Goal: Task Accomplishment & Management: Complete application form

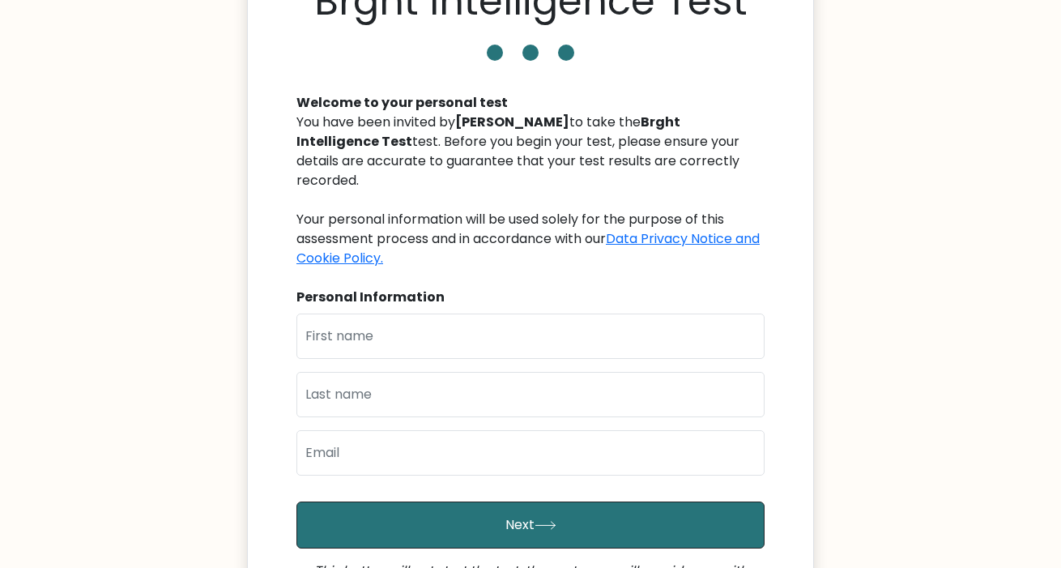
scroll to position [162, 0]
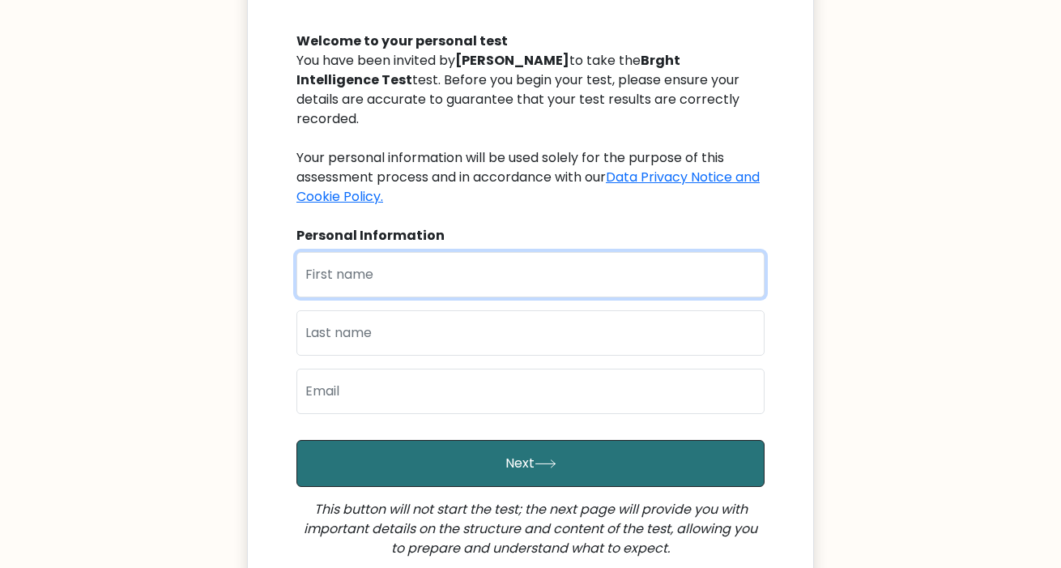
click at [541, 252] on input "text" at bounding box center [530, 274] width 468 height 45
type input "C"
type input "h"
type input "[DEMOGRAPHIC_DATA][PERSON_NAME]"
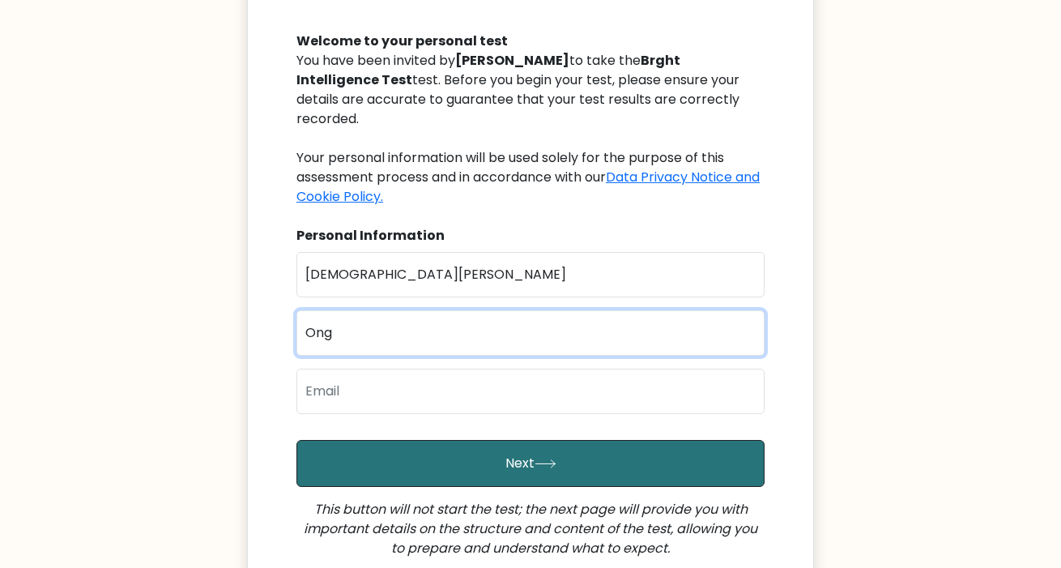
type input "Ong"
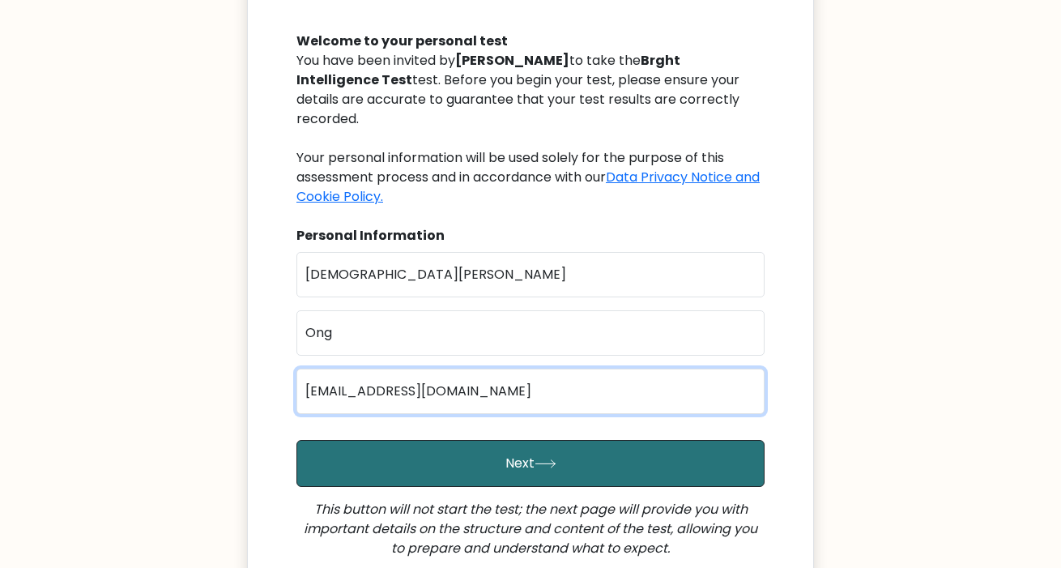
type input "chris042591@gmail.com"
click at [296, 440] on button "Next" at bounding box center [530, 463] width 468 height 47
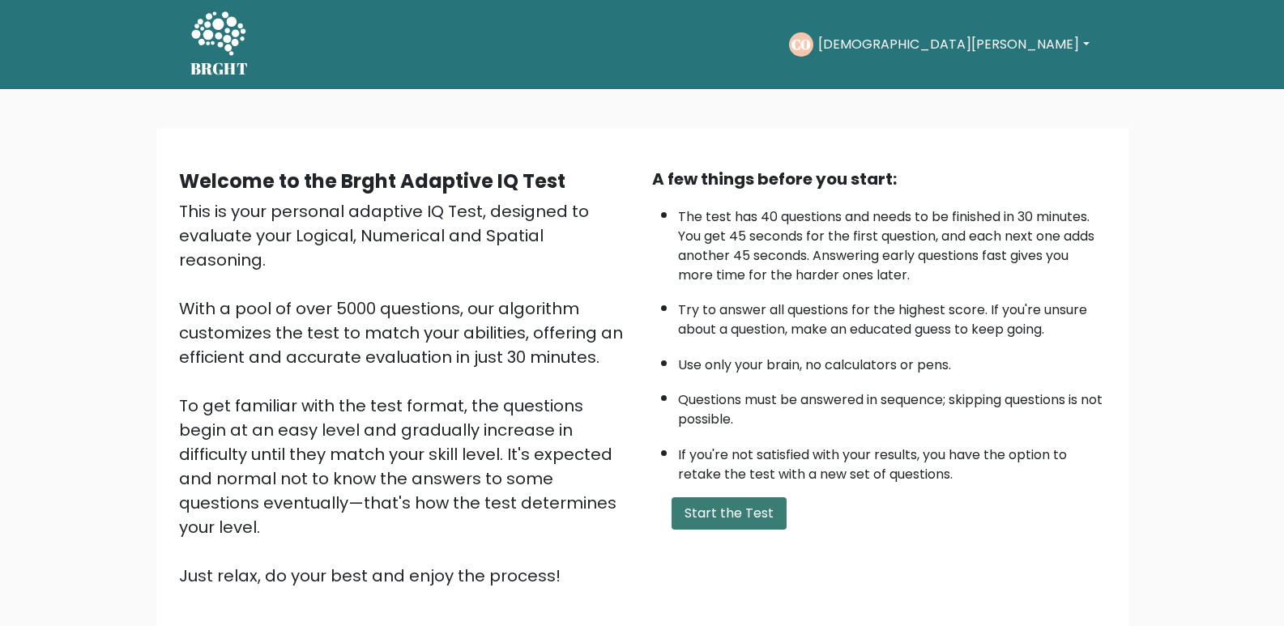
click at [750, 516] on button "Start the Test" at bounding box center [728, 513] width 115 height 32
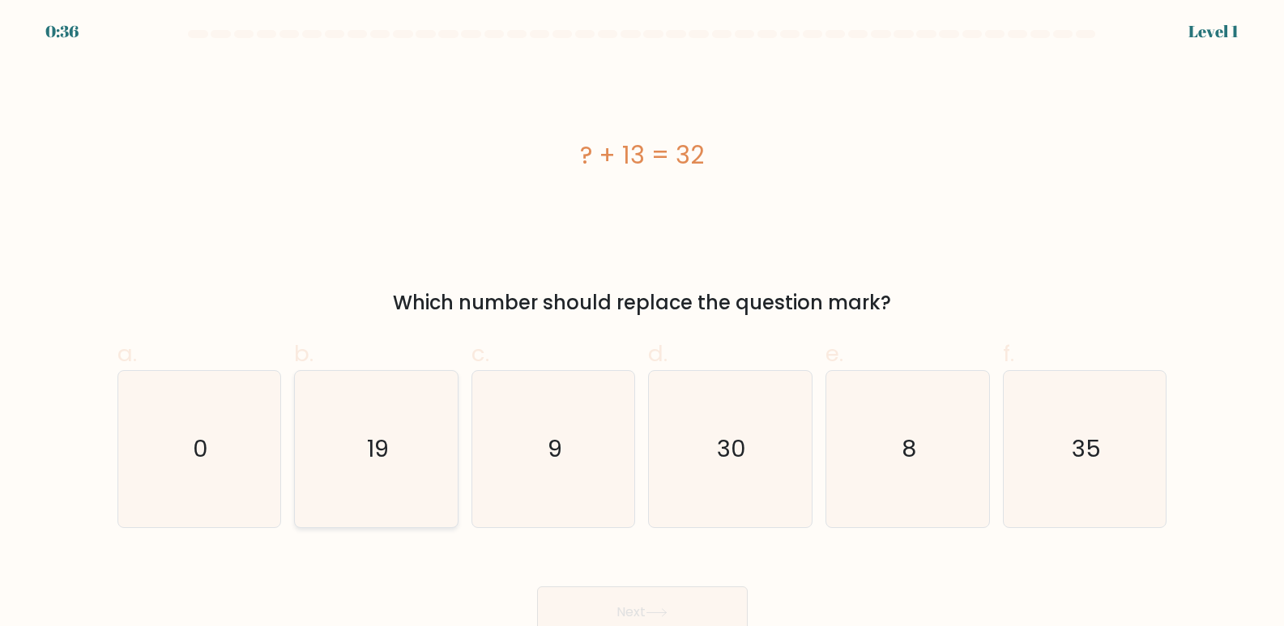
click at [395, 458] on icon "19" at bounding box center [376, 449] width 156 height 156
click at [642, 324] on input "b. 19" at bounding box center [642, 318] width 1 height 11
radio input "true"
click at [663, 602] on button "Next" at bounding box center [642, 612] width 211 height 52
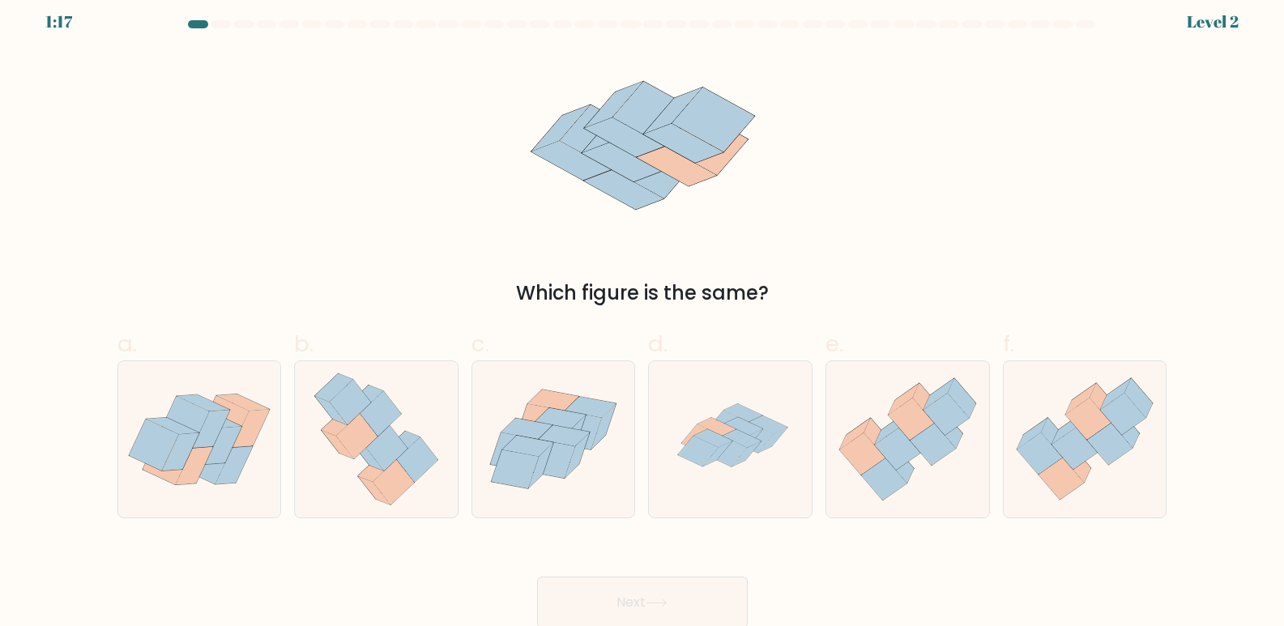
scroll to position [12, 0]
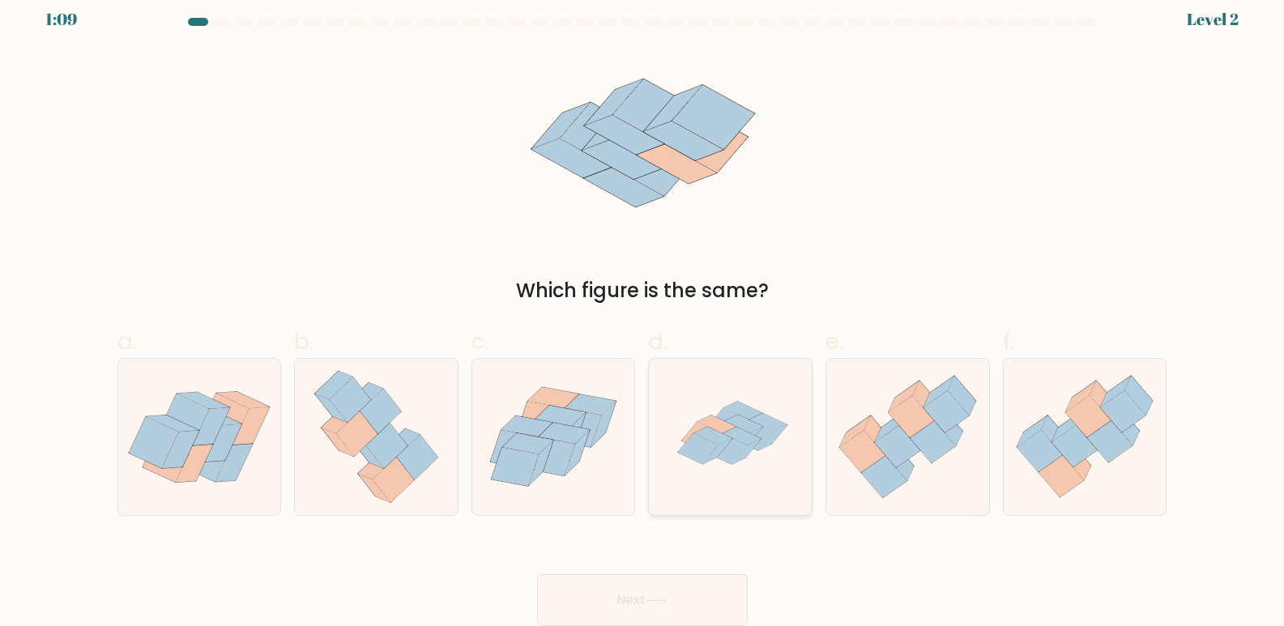
click at [756, 407] on icon at bounding box center [731, 437] width 156 height 156
click at [643, 312] on input "d." at bounding box center [642, 306] width 1 height 11
radio input "true"
click at [721, 612] on button "Next" at bounding box center [642, 600] width 211 height 52
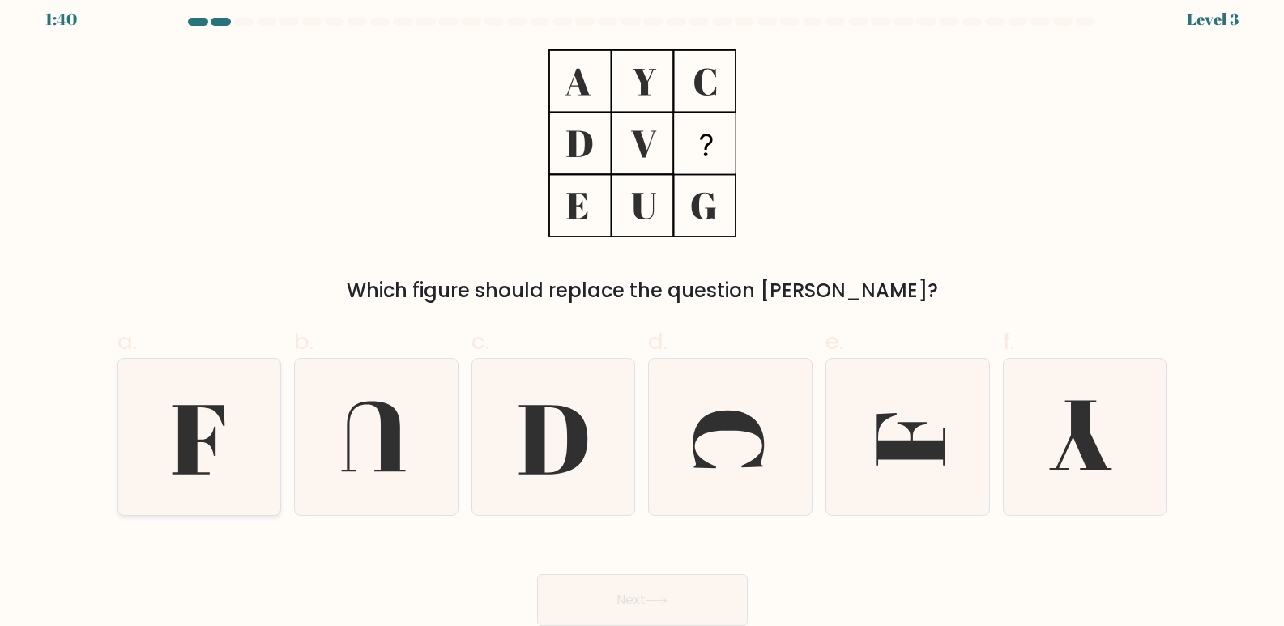
click at [185, 427] on icon at bounding box center [199, 441] width 53 height 70
click at [642, 312] on input "a." at bounding box center [642, 306] width 1 height 11
radio input "true"
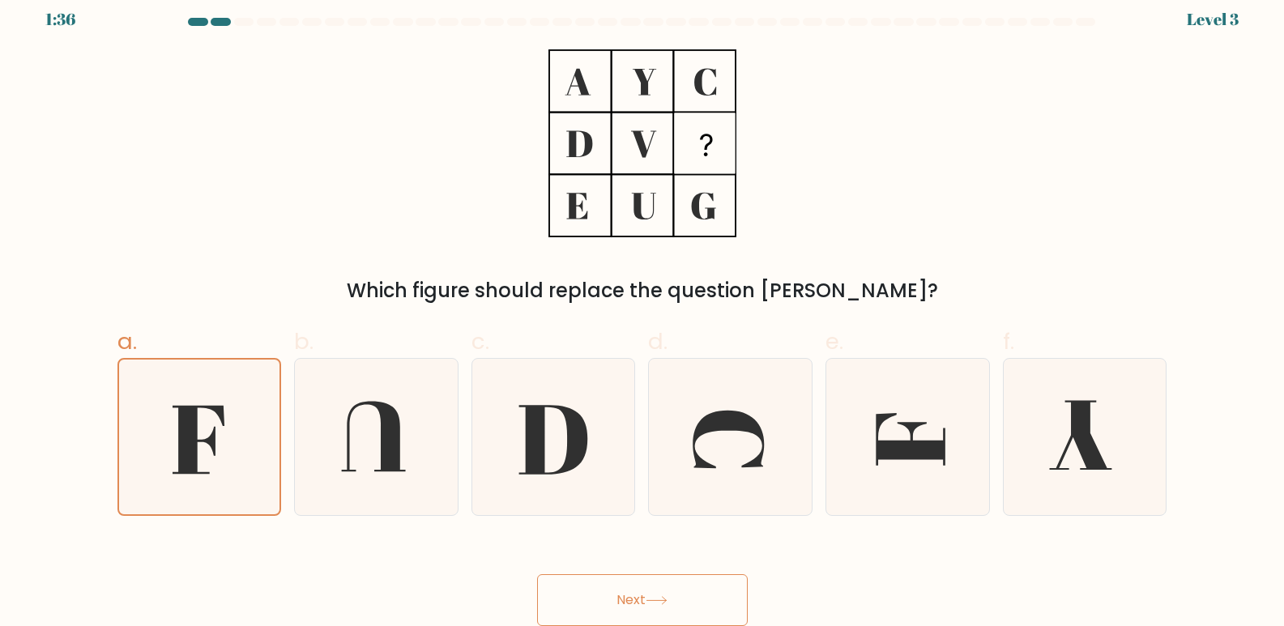
click at [685, 595] on button "Next" at bounding box center [642, 600] width 211 height 52
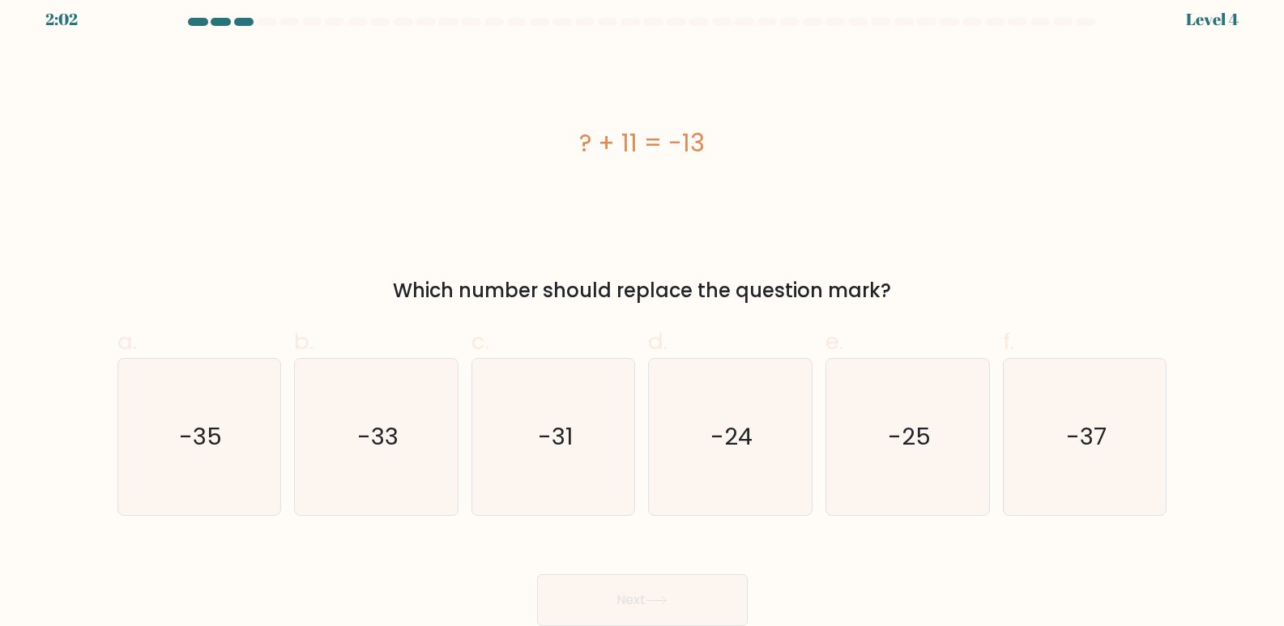
drag, startPoint x: 745, startPoint y: 138, endPoint x: 569, endPoint y: 133, distance: 175.8
click at [569, 133] on div "? + 11 = -13" at bounding box center [642, 143] width 1050 height 36
copy div "? + 11 = -13"
click at [728, 452] on text "-24" at bounding box center [732, 437] width 42 height 32
click at [643, 312] on input "d. -24" at bounding box center [642, 306] width 1 height 11
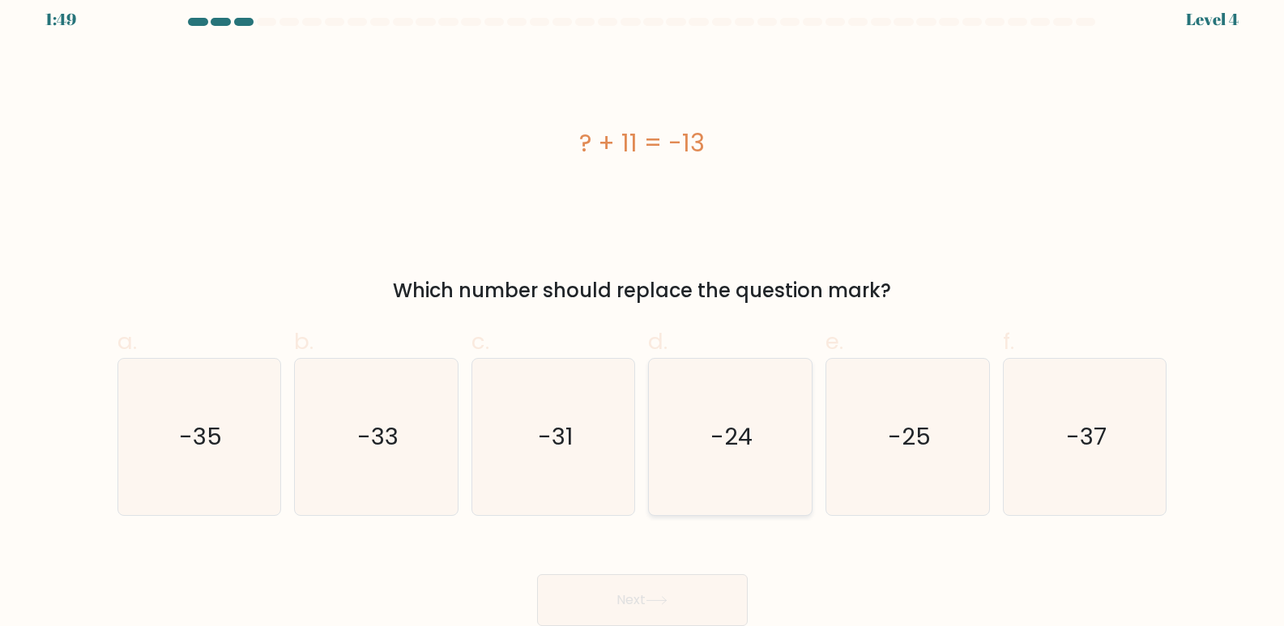
radio input "true"
click at [657, 599] on icon at bounding box center [657, 600] width 22 height 9
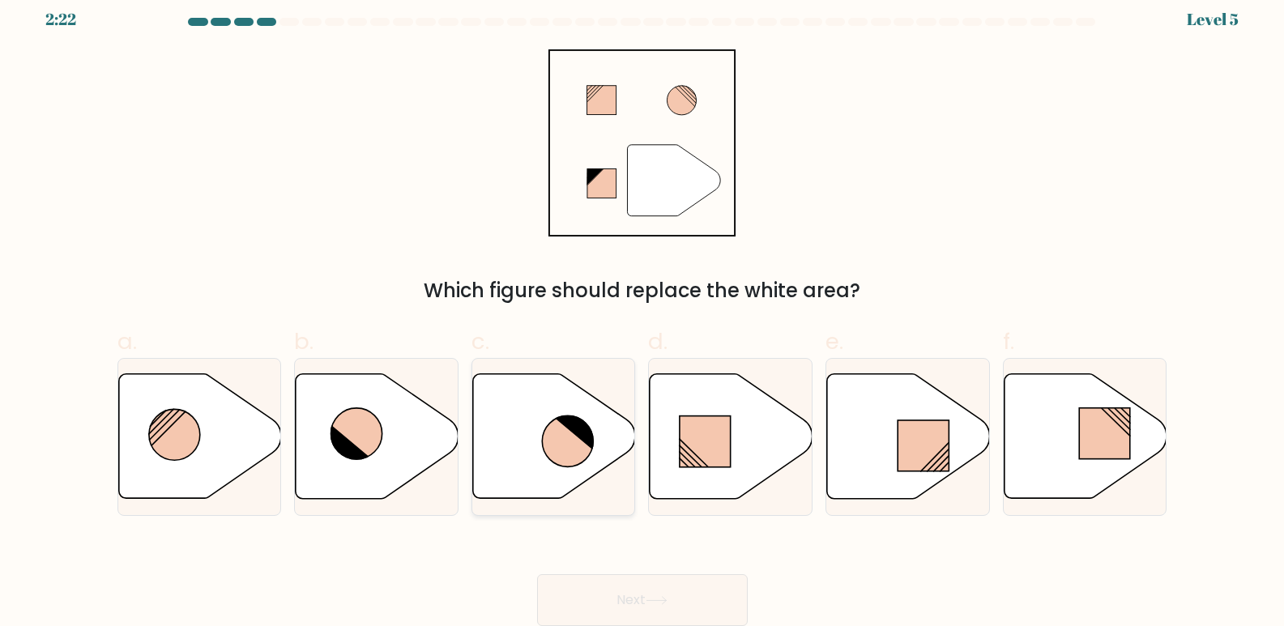
click at [568, 437] on icon at bounding box center [567, 441] width 51 height 51
click at [642, 312] on input "c." at bounding box center [642, 306] width 1 height 11
radio input "true"
click at [687, 602] on button "Next" at bounding box center [642, 600] width 211 height 52
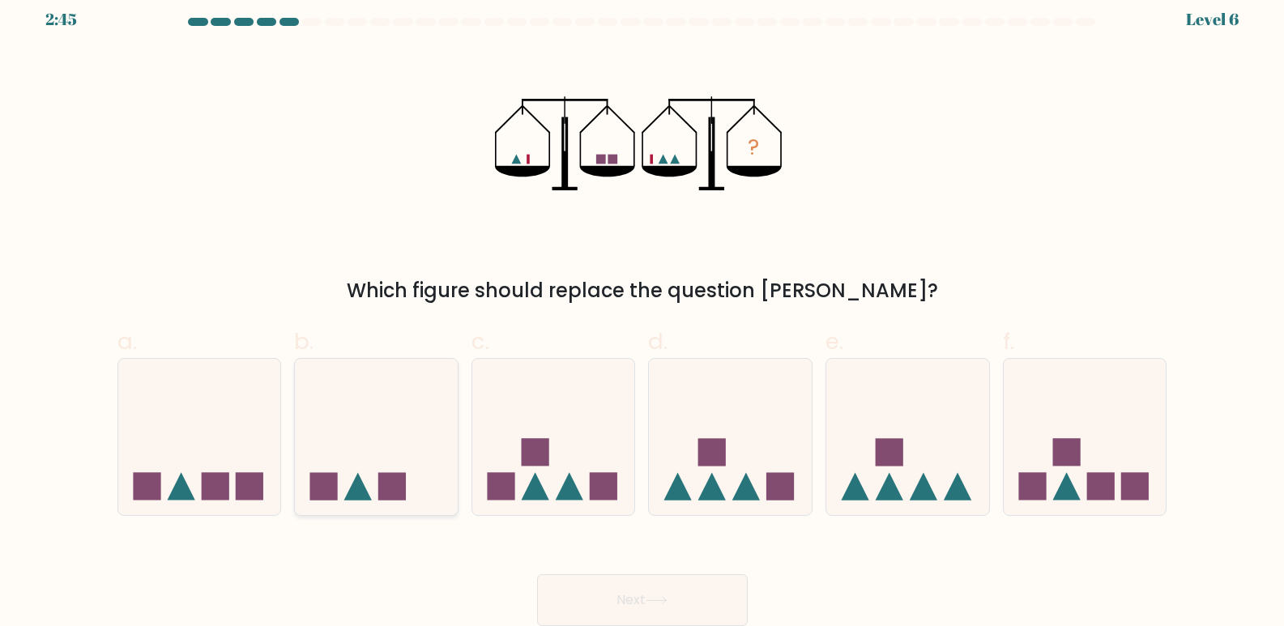
click at [354, 489] on icon at bounding box center [358, 486] width 28 height 28
click at [642, 312] on input "b." at bounding box center [642, 306] width 1 height 11
radio input "true"
click at [605, 589] on button "Next" at bounding box center [642, 600] width 211 height 52
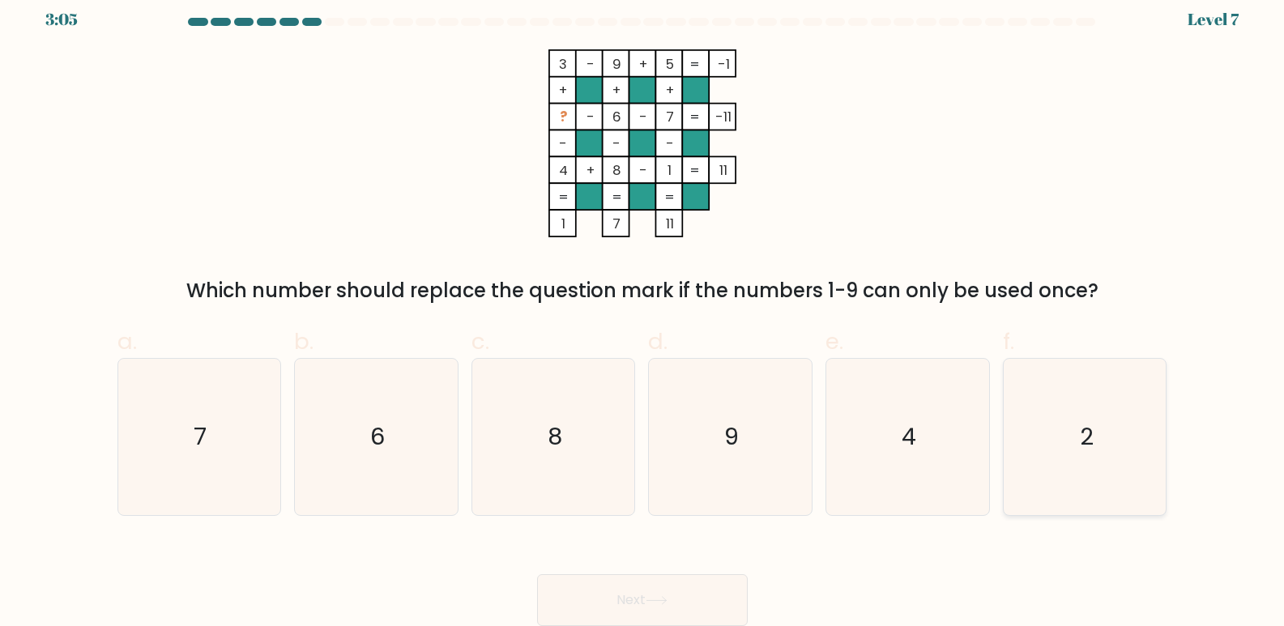
click at [1059, 430] on icon "2" at bounding box center [1085, 437] width 156 height 156
click at [643, 312] on input "f. 2" at bounding box center [642, 306] width 1 height 11
radio input "true"
click at [668, 595] on button "Next" at bounding box center [642, 600] width 211 height 52
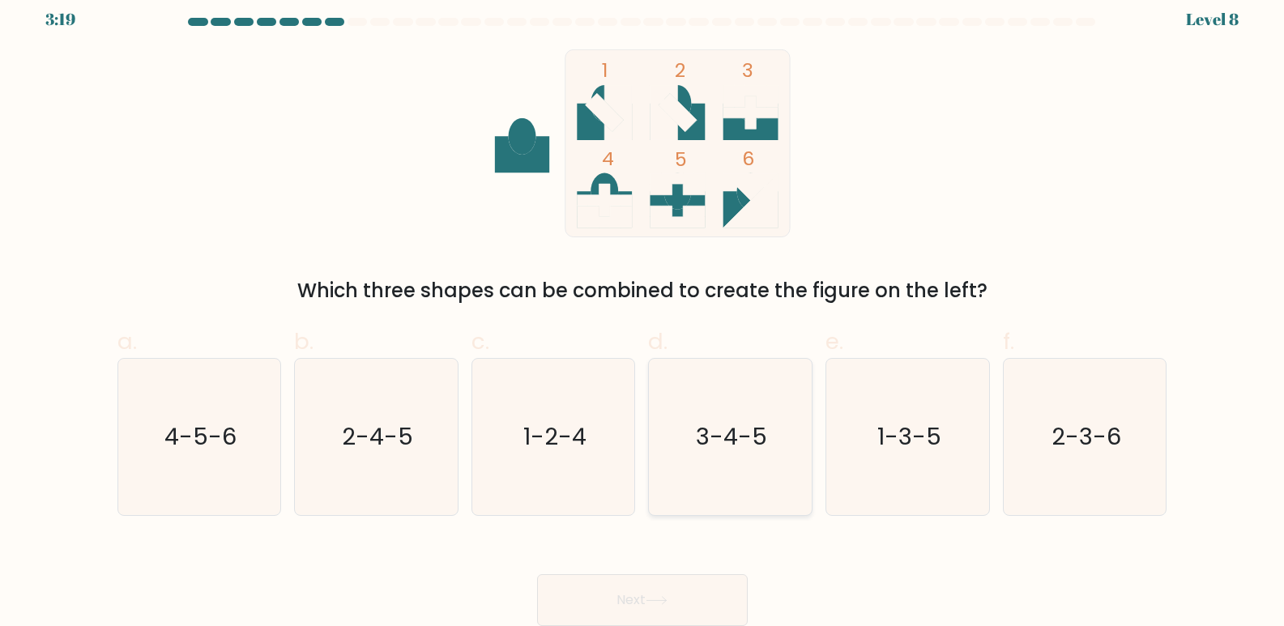
click at [765, 462] on icon "3-4-5" at bounding box center [730, 437] width 156 height 156
click at [643, 312] on input "d. 3-4-5" at bounding box center [642, 306] width 1 height 11
radio input "true"
click at [673, 595] on button "Next" at bounding box center [642, 600] width 211 height 52
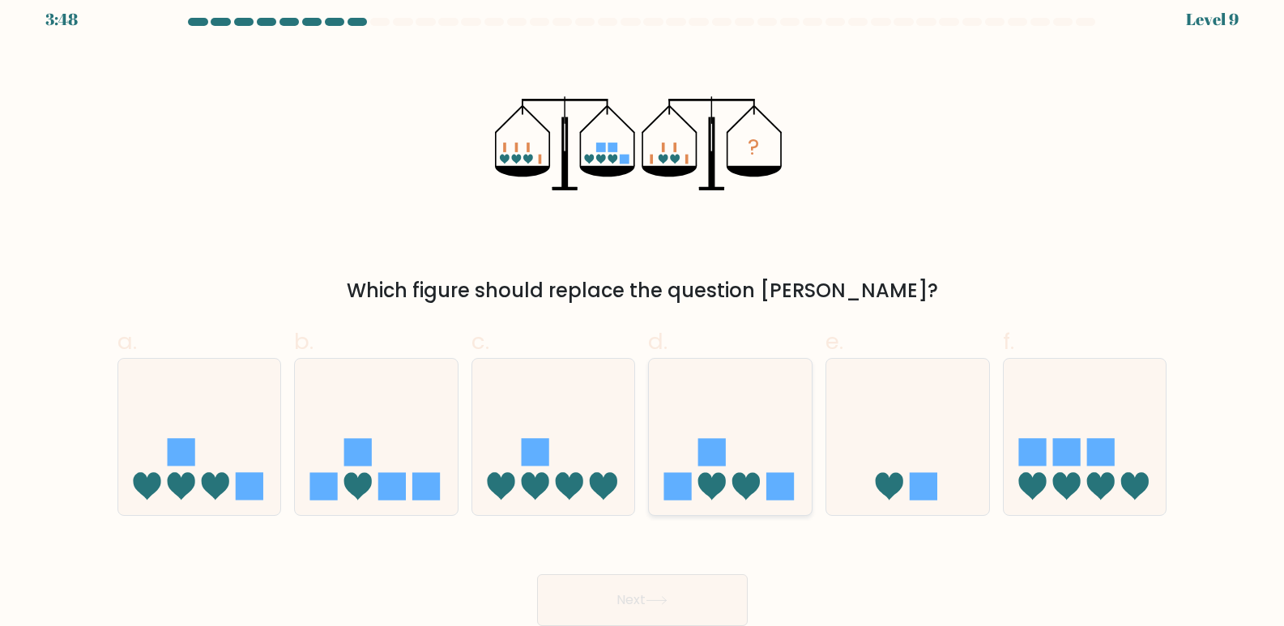
click at [701, 492] on icon at bounding box center [730, 437] width 163 height 134
click at [643, 312] on input "d." at bounding box center [642, 306] width 1 height 11
radio input "true"
click at [1089, 462] on rect at bounding box center [1101, 452] width 28 height 28
click at [643, 312] on input "f." at bounding box center [642, 306] width 1 height 11
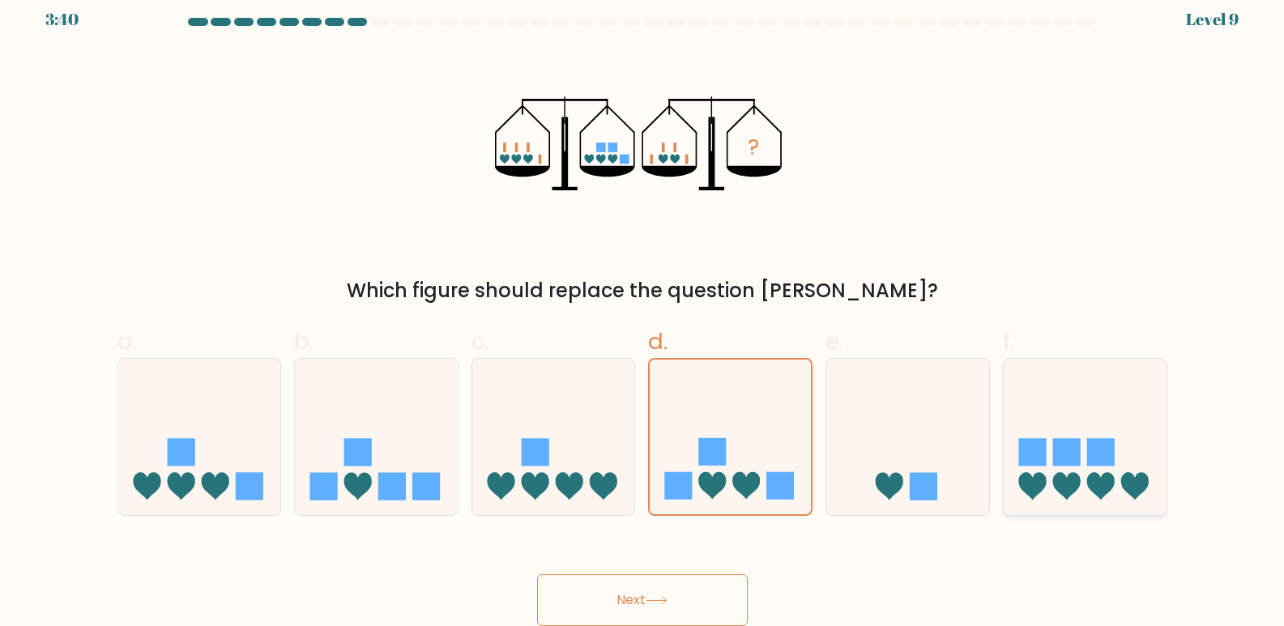
radio input "true"
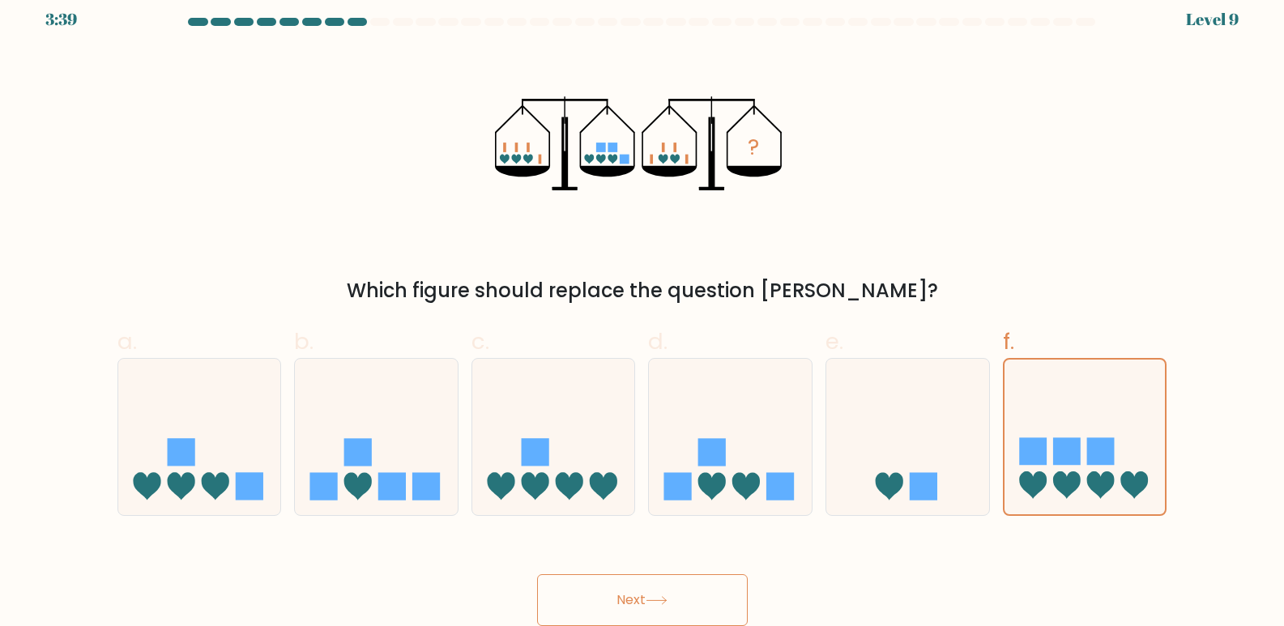
click at [716, 598] on button "Next" at bounding box center [642, 600] width 211 height 52
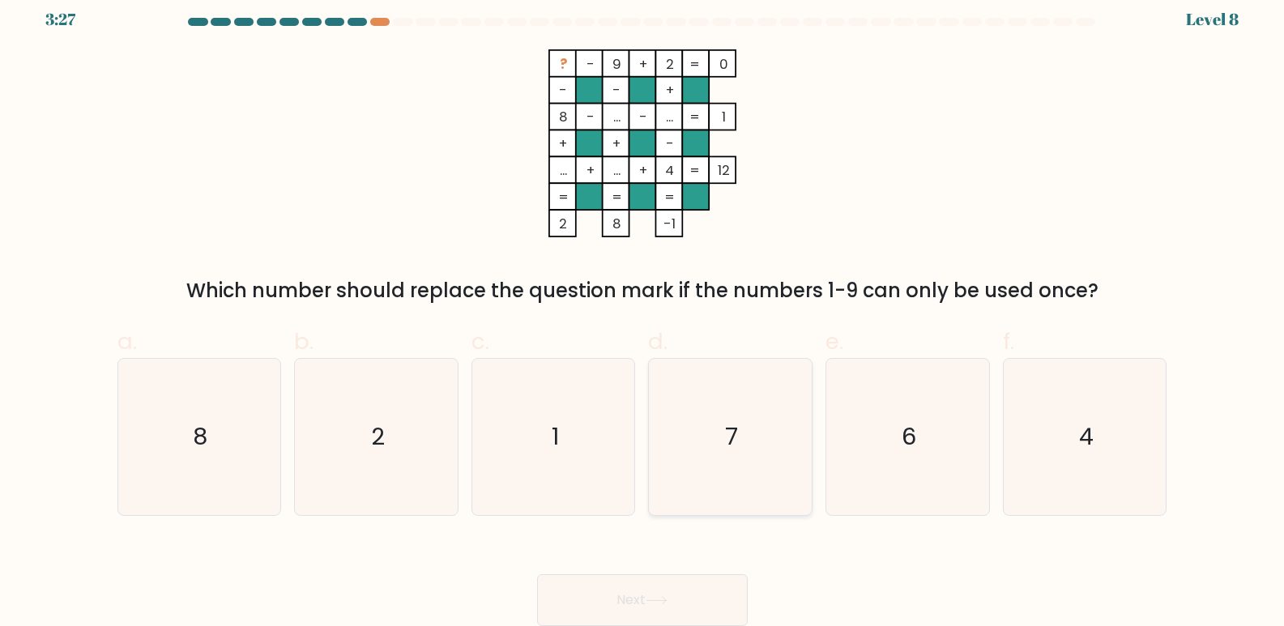
click at [717, 450] on icon "7" at bounding box center [730, 437] width 156 height 156
click at [643, 312] on input "d. 7" at bounding box center [642, 306] width 1 height 11
radio input "true"
click at [642, 601] on button "Next" at bounding box center [642, 600] width 211 height 52
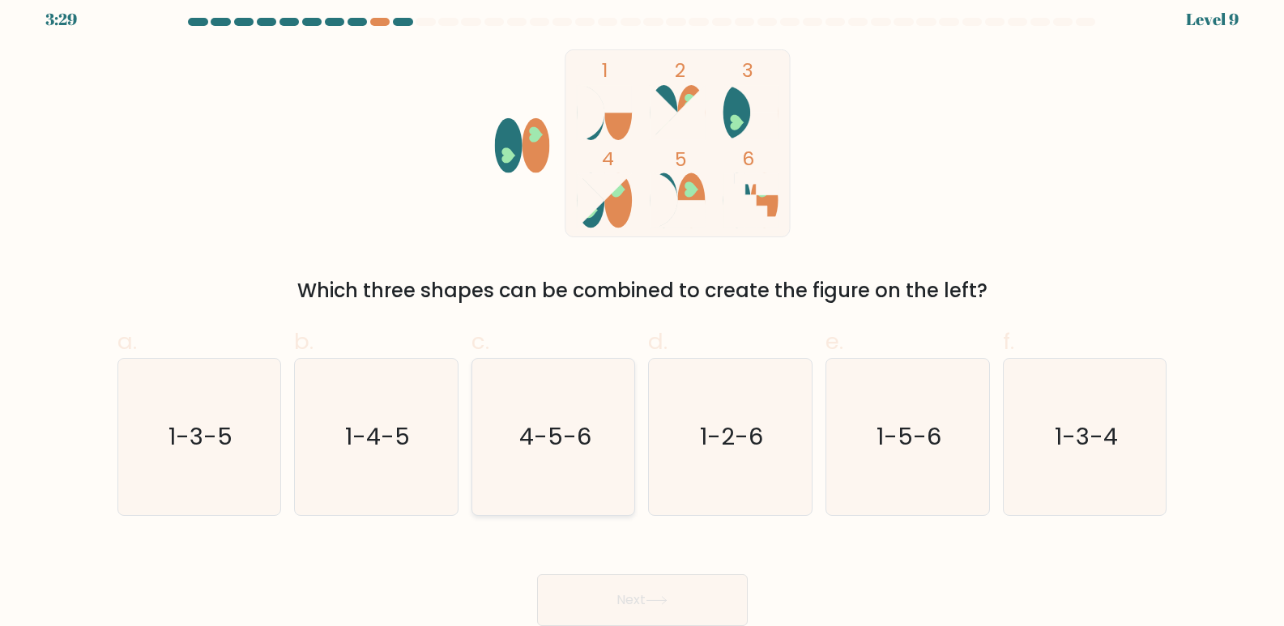
click at [570, 442] on text "4-5-6" at bounding box center [555, 437] width 72 height 32
click at [642, 312] on input "c. 4-5-6" at bounding box center [642, 306] width 1 height 11
radio input "true"
click at [598, 582] on button "Next" at bounding box center [642, 600] width 211 height 52
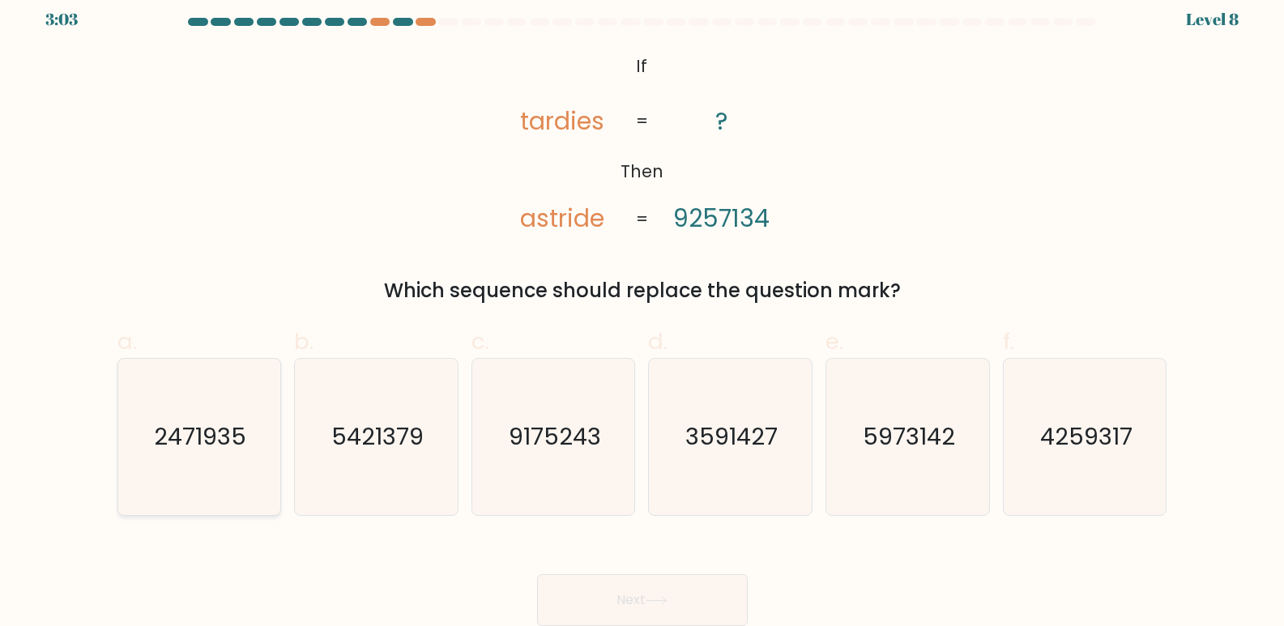
click at [189, 479] on icon "2471935" at bounding box center [199, 437] width 156 height 156
click at [642, 312] on input "a. 2471935" at bounding box center [642, 306] width 1 height 11
radio input "true"
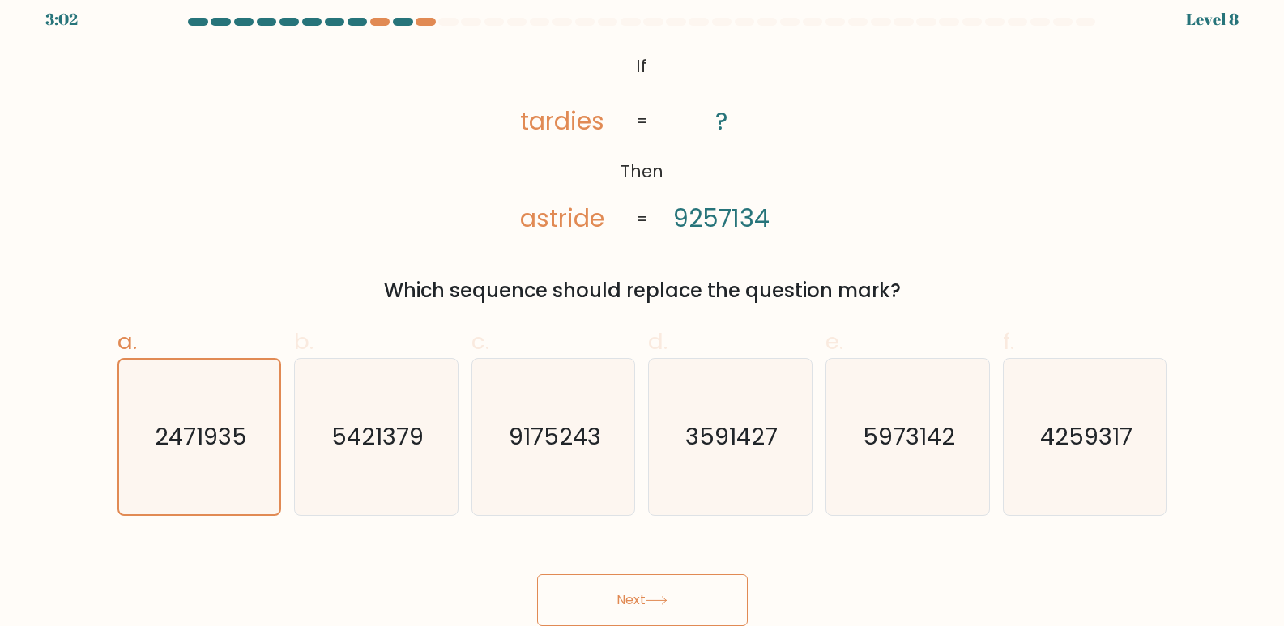
click at [594, 590] on button "Next" at bounding box center [642, 600] width 211 height 52
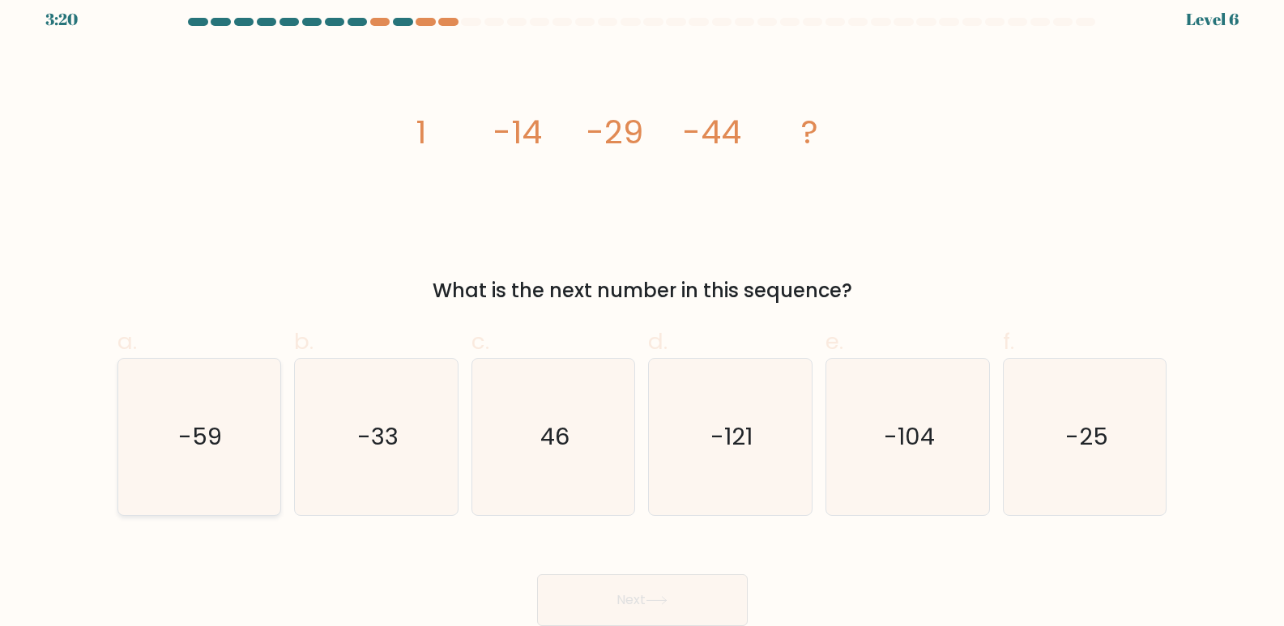
click at [171, 416] on icon "-59" at bounding box center [199, 437] width 156 height 156
click at [642, 312] on input "a. -59" at bounding box center [642, 306] width 1 height 11
radio input "true"
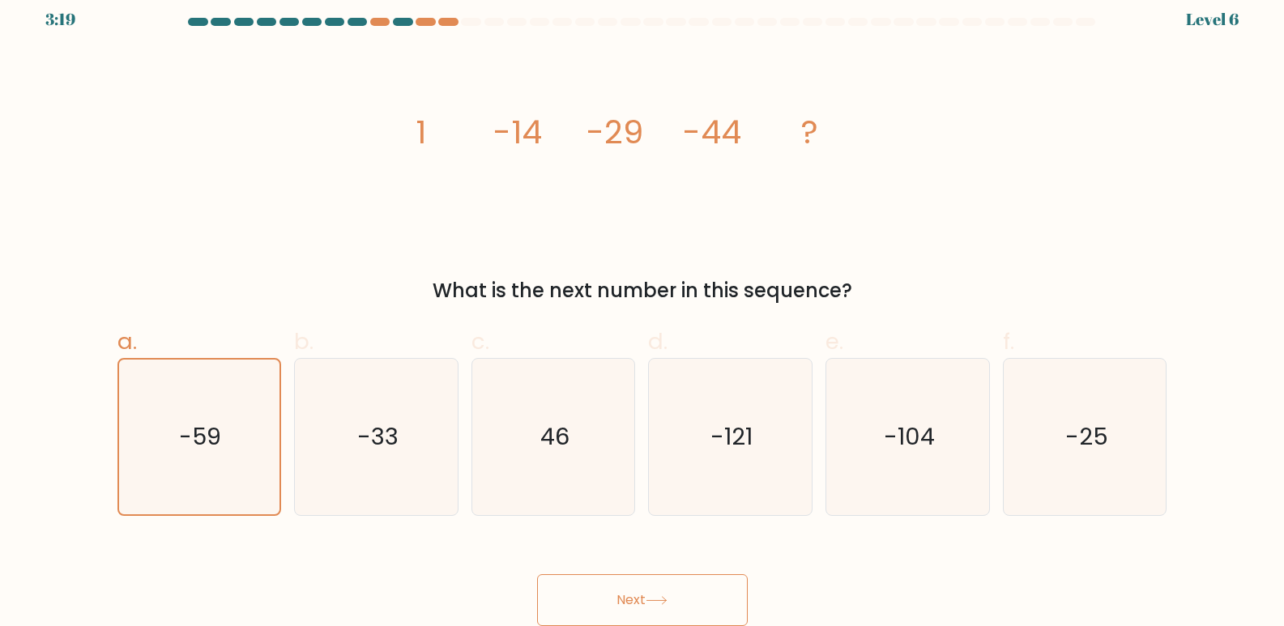
click at [596, 594] on button "Next" at bounding box center [642, 600] width 211 height 52
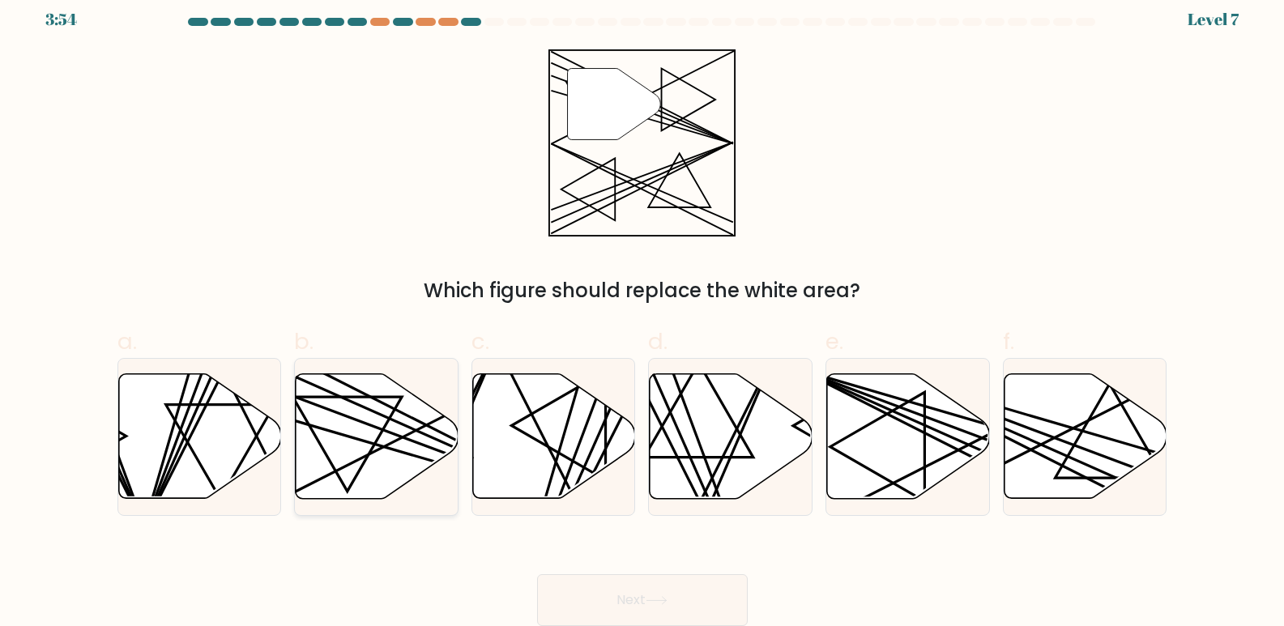
click at [332, 384] on icon at bounding box center [377, 436] width 163 height 125
click at [642, 312] on input "b." at bounding box center [642, 306] width 1 height 11
radio input "true"
click at [638, 594] on button "Next" at bounding box center [642, 600] width 211 height 52
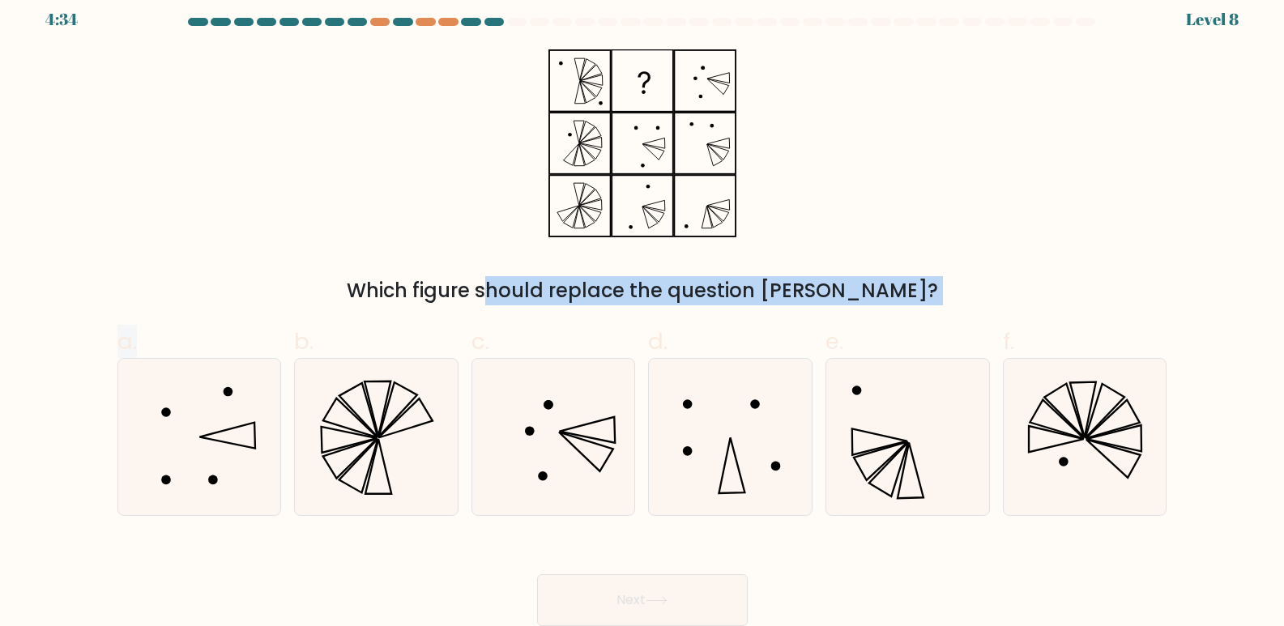
drag, startPoint x: 621, startPoint y: 95, endPoint x: -515, endPoint y: 445, distance: 1189.3
click at [0, 445] on html "4:34 Level 8" at bounding box center [642, 307] width 1284 height 638
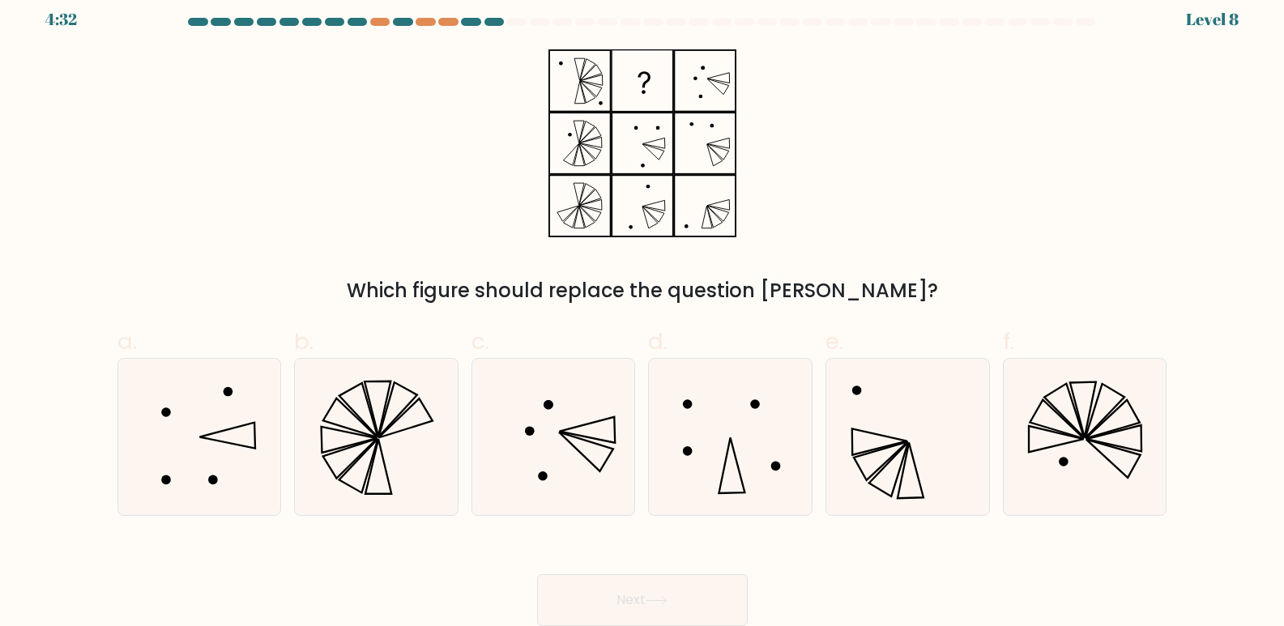
click at [1000, 199] on div "Which figure should replace the question mark?" at bounding box center [642, 177] width 1069 height 256
click at [595, 463] on icon at bounding box center [553, 437] width 156 height 156
click at [642, 312] on input "c." at bounding box center [642, 306] width 1 height 11
radio input "true"
click at [607, 599] on button "Next" at bounding box center [642, 600] width 211 height 52
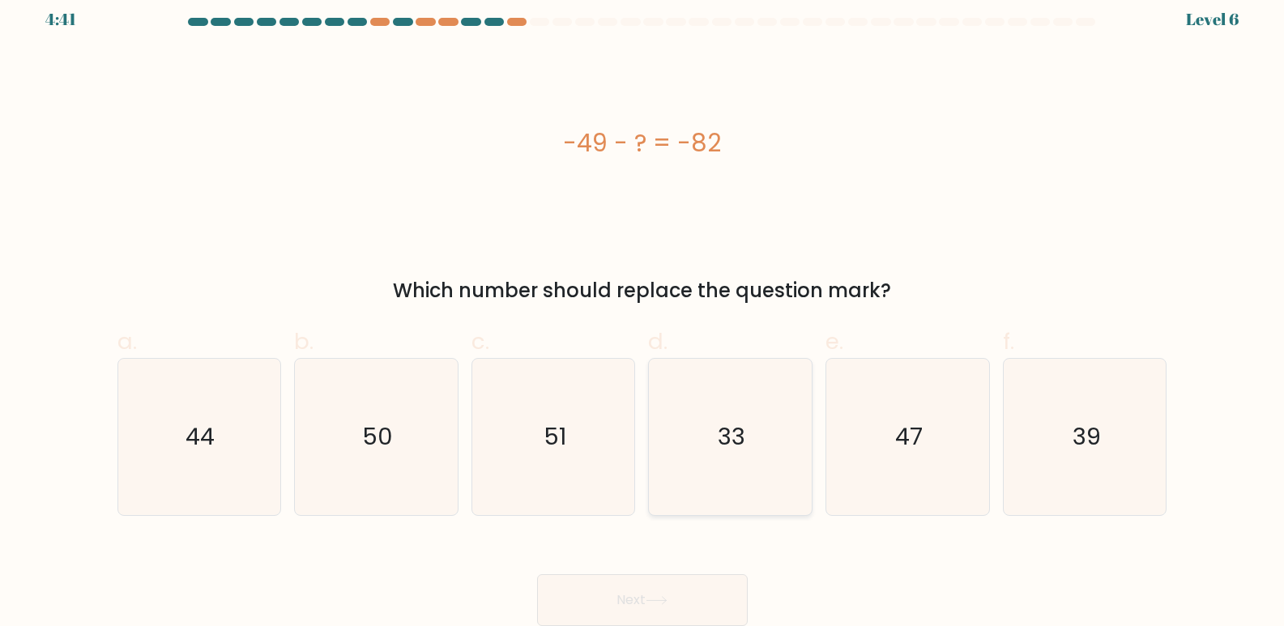
click at [741, 441] on text "33" at bounding box center [732, 437] width 28 height 32
click at [643, 312] on input "d. 33" at bounding box center [642, 306] width 1 height 11
radio input "true"
click at [634, 595] on button "Next" at bounding box center [642, 600] width 211 height 52
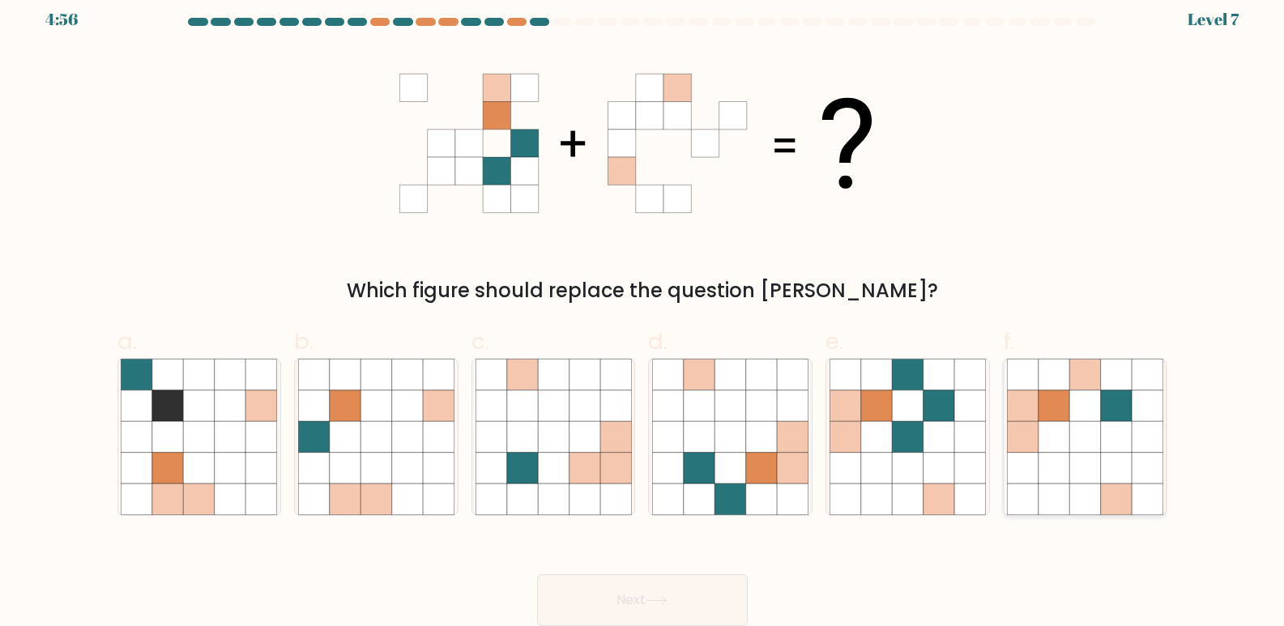
click at [1053, 434] on icon at bounding box center [1053, 436] width 31 height 31
click at [643, 312] on input "f." at bounding box center [642, 306] width 1 height 11
radio input "true"
click at [705, 612] on button "Next" at bounding box center [642, 600] width 211 height 52
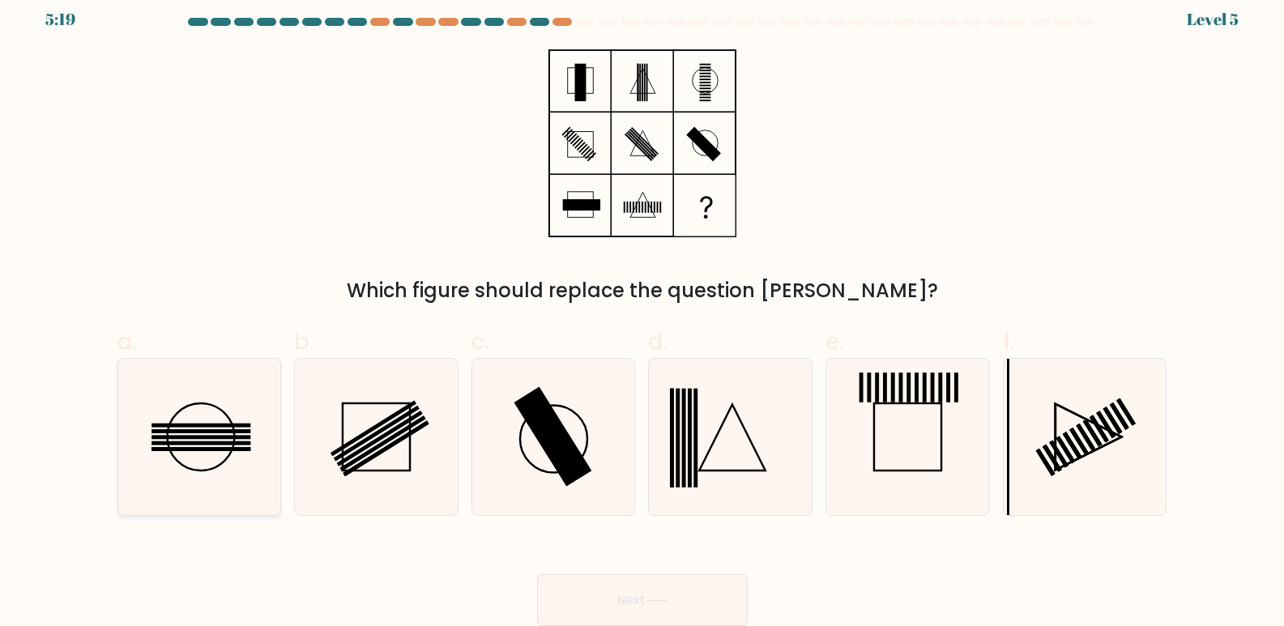
click at [196, 443] on rect at bounding box center [201, 443] width 99 height 4
click at [642, 312] on input "a." at bounding box center [642, 306] width 1 height 11
radio input "true"
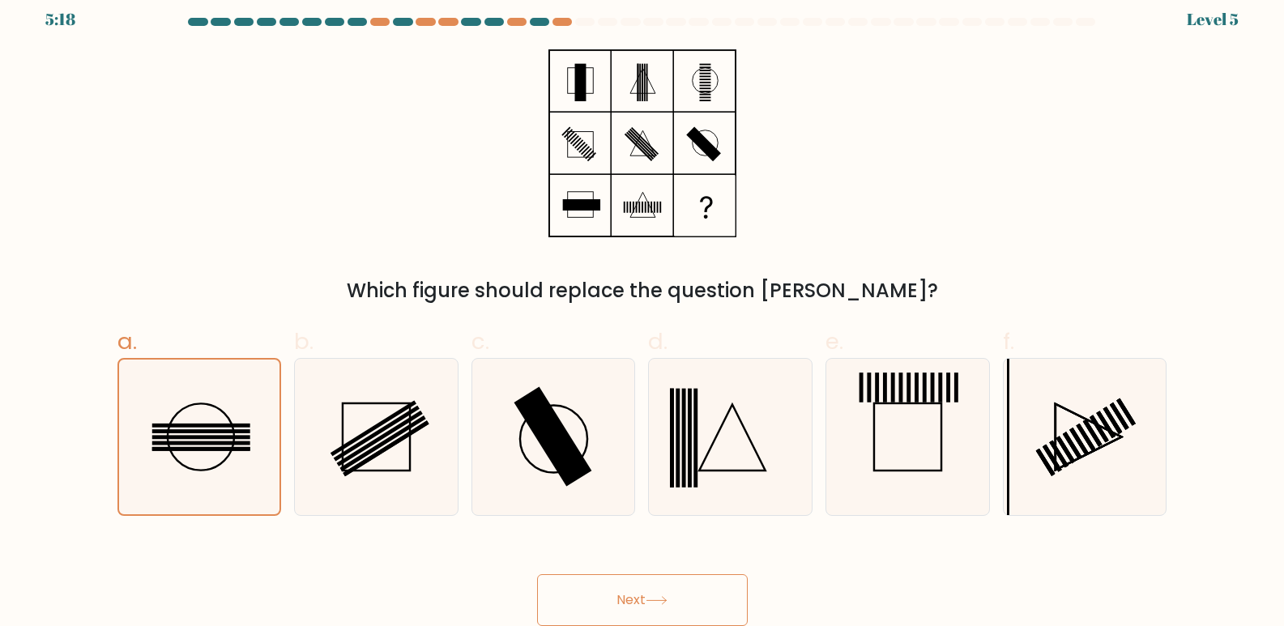
click at [603, 590] on button "Next" at bounding box center [642, 600] width 211 height 52
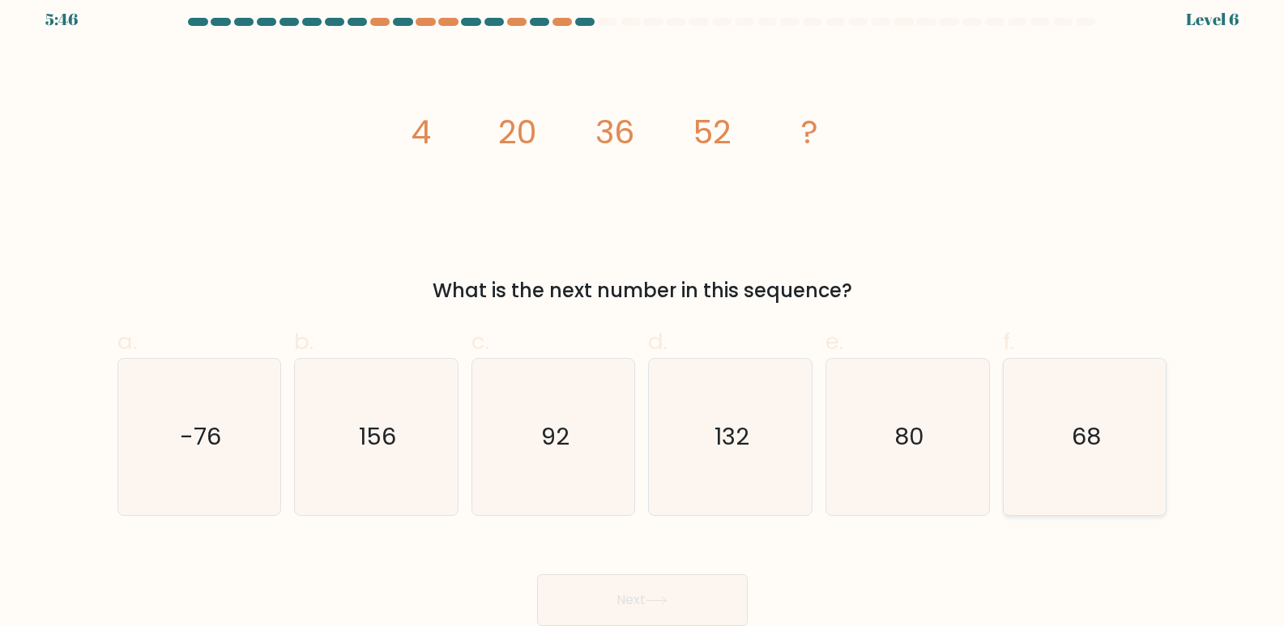
click at [1077, 449] on text "68" at bounding box center [1086, 437] width 29 height 32
click at [643, 312] on input "f. 68" at bounding box center [642, 306] width 1 height 11
radio input "true"
click at [643, 621] on button "Next" at bounding box center [642, 600] width 211 height 52
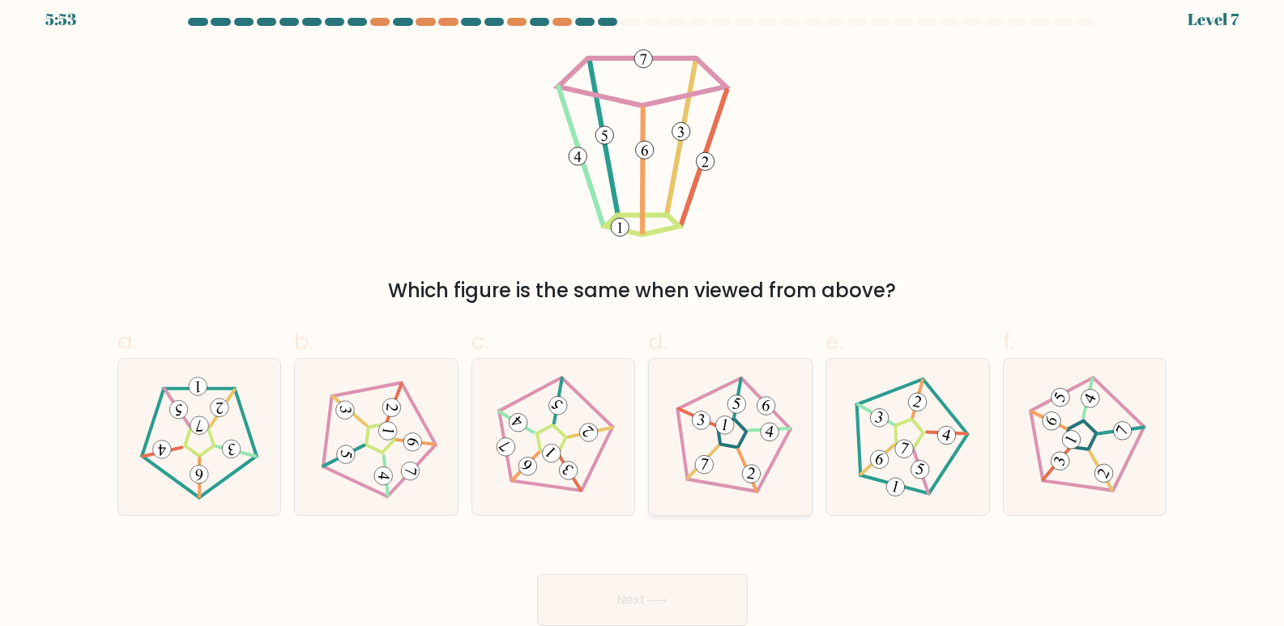
click at [762, 429] on 796 at bounding box center [769, 431] width 21 height 21
click at [643, 312] on input "d." at bounding box center [642, 306] width 1 height 11
radio input "true"
click at [661, 601] on icon at bounding box center [657, 600] width 22 height 9
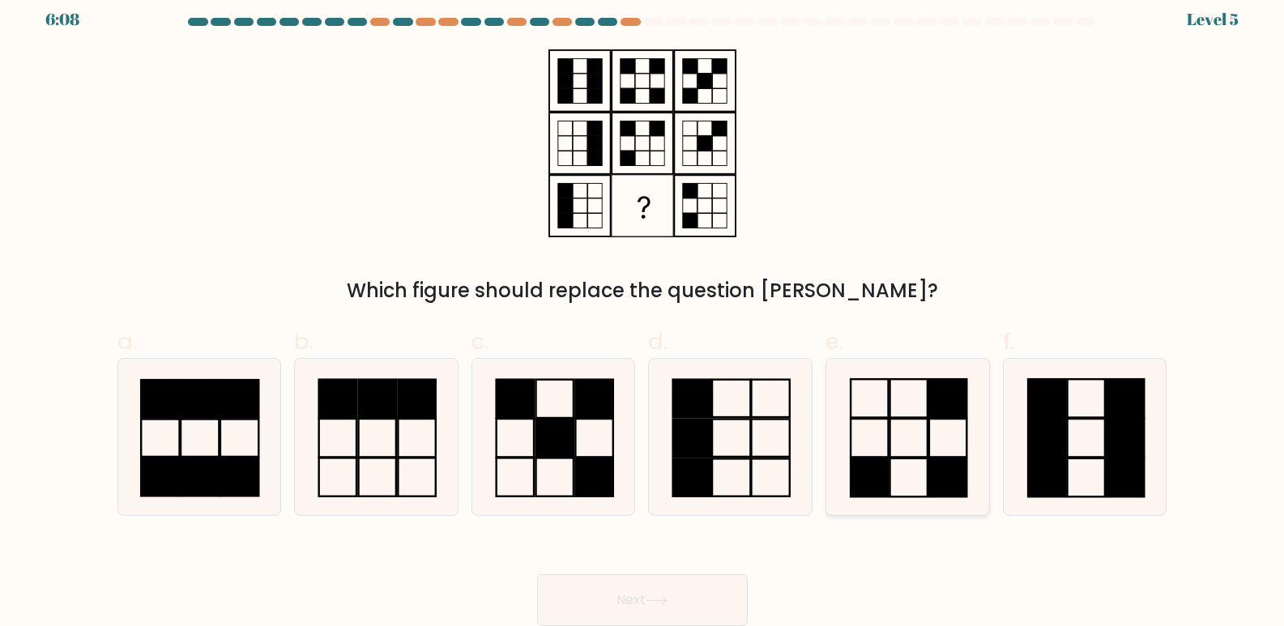
click at [942, 435] on icon at bounding box center [907, 437] width 156 height 156
click at [643, 312] on input "e." at bounding box center [642, 306] width 1 height 11
radio input "true"
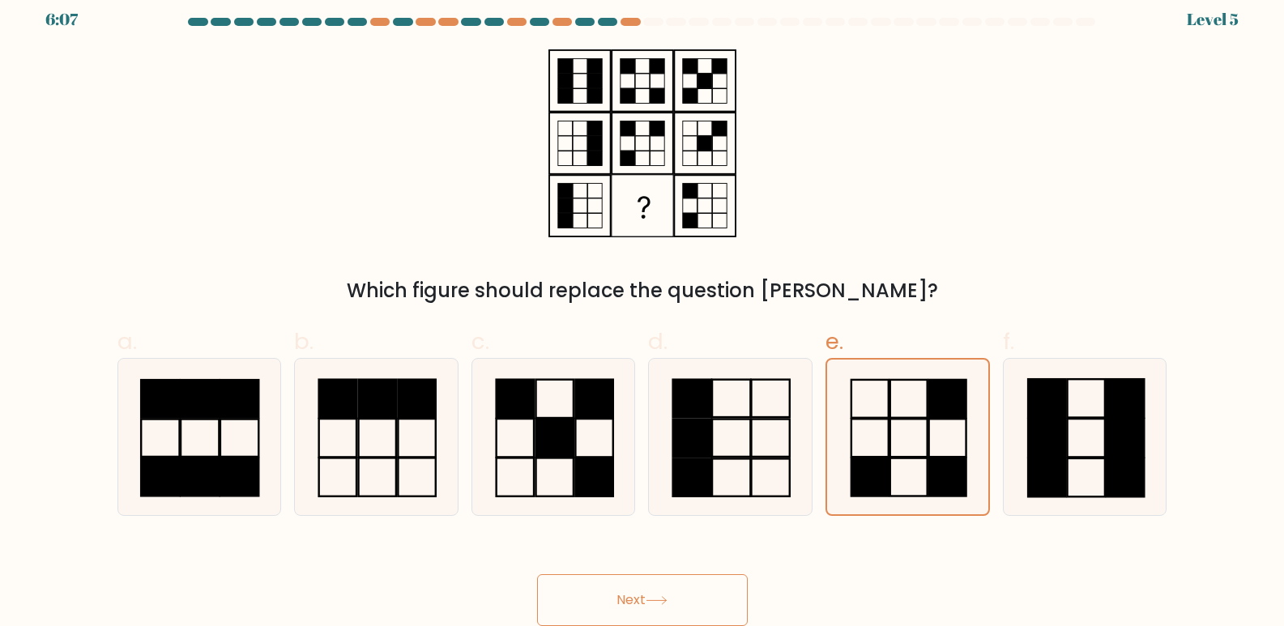
click at [655, 581] on button "Next" at bounding box center [642, 600] width 211 height 52
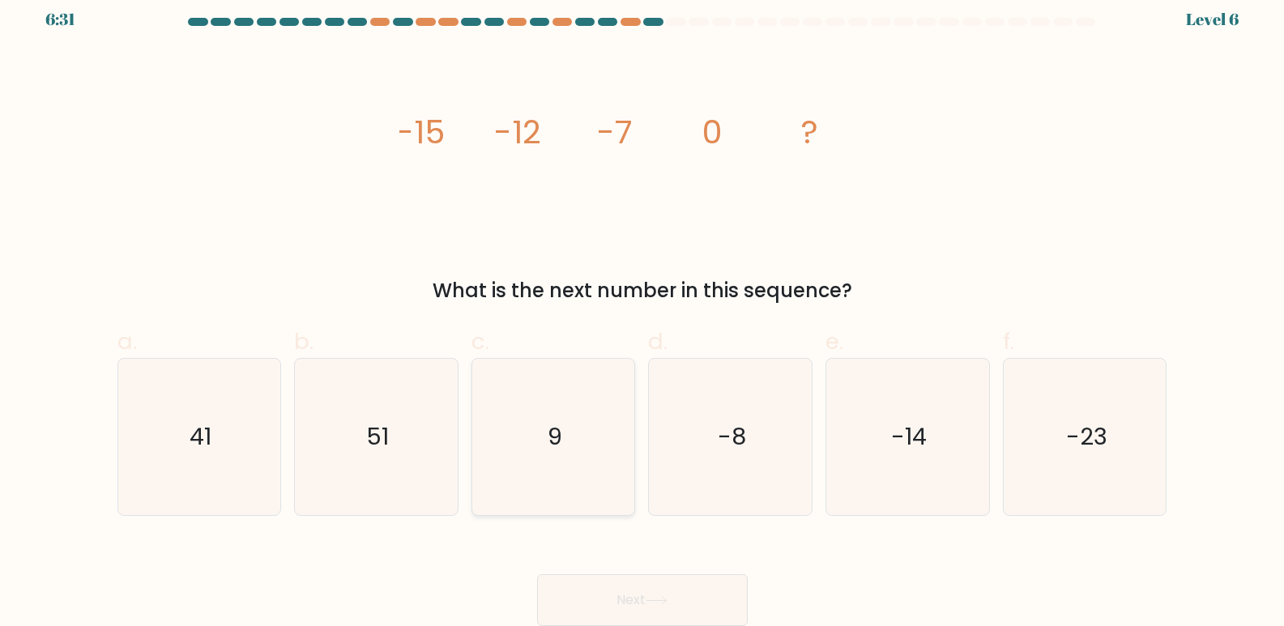
click at [554, 438] on text "9" at bounding box center [555, 437] width 15 height 32
click at [642, 312] on input "c. 9" at bounding box center [642, 306] width 1 height 11
radio input "true"
click at [658, 595] on button "Next" at bounding box center [642, 600] width 211 height 52
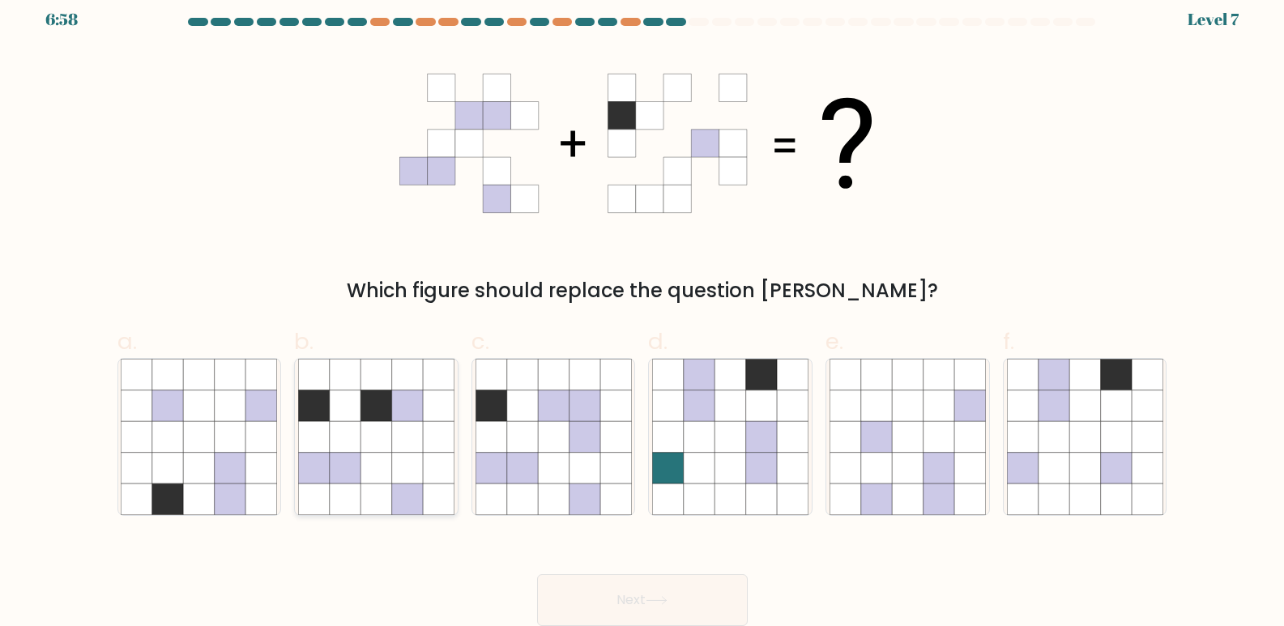
click at [433, 421] on icon at bounding box center [438, 405] width 31 height 31
click at [642, 312] on input "b." at bounding box center [642, 306] width 1 height 11
radio input "true"
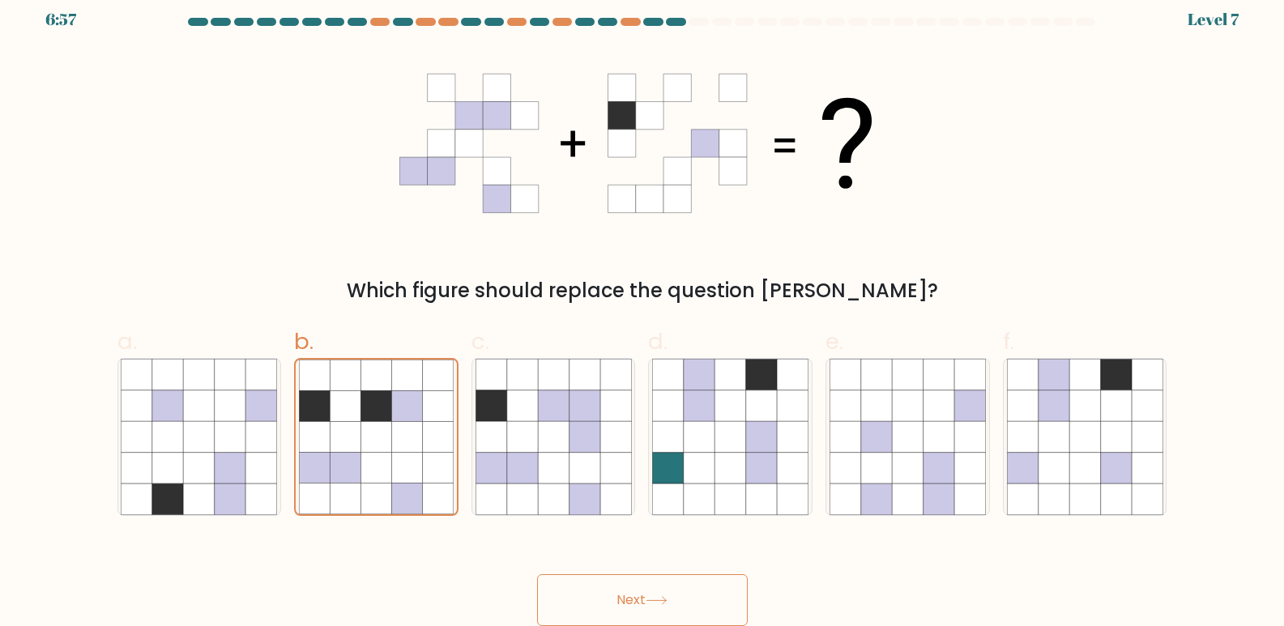
click at [642, 602] on button "Next" at bounding box center [642, 600] width 211 height 52
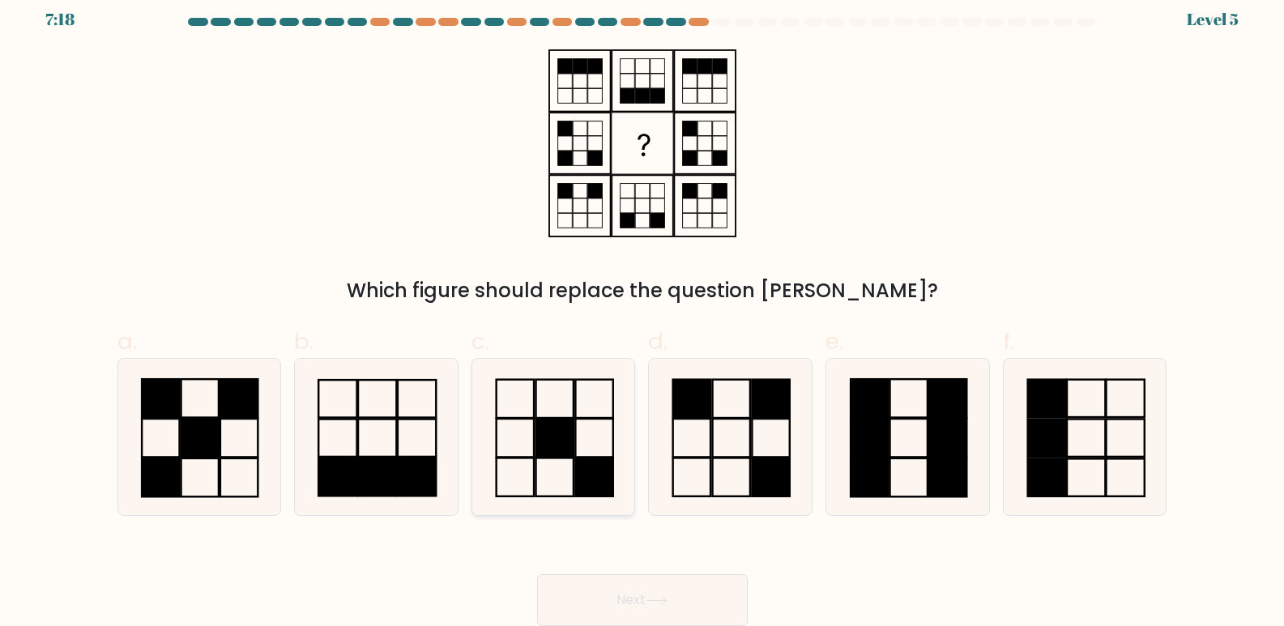
click at [590, 471] on rect at bounding box center [593, 477] width 37 height 38
click at [642, 312] on input "c." at bounding box center [642, 306] width 1 height 11
radio input "true"
click at [661, 603] on icon at bounding box center [657, 600] width 22 height 9
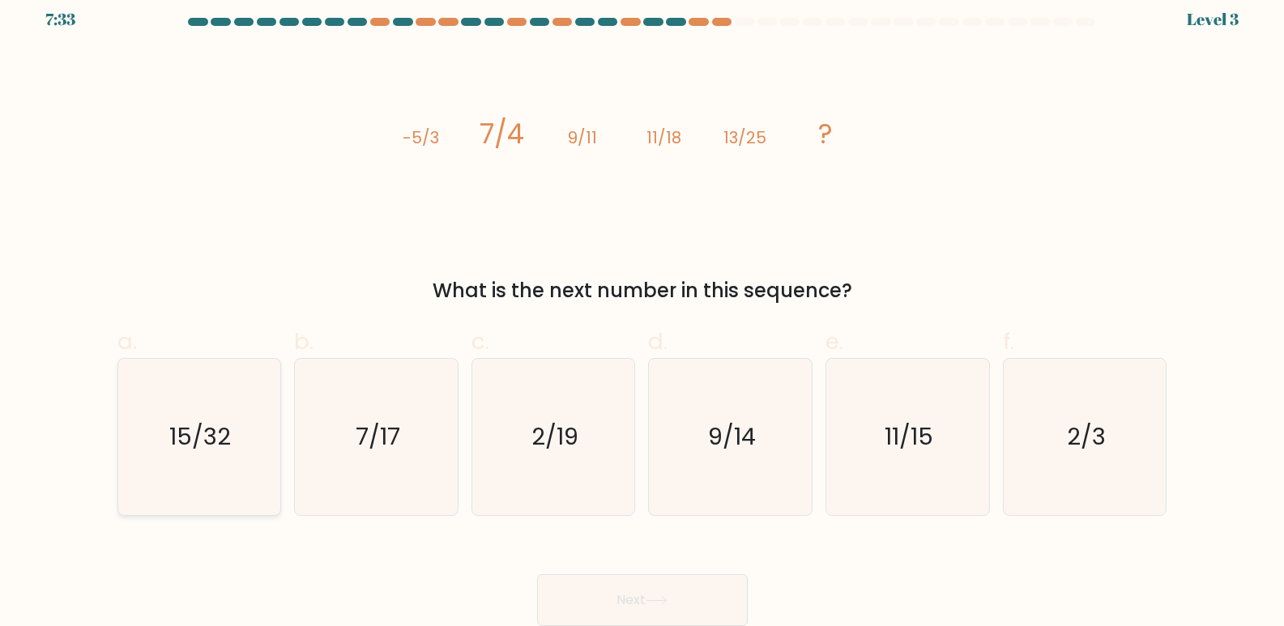
click at [215, 416] on icon "15/32" at bounding box center [199, 437] width 156 height 156
click at [642, 312] on input "a. 15/32" at bounding box center [642, 306] width 1 height 11
radio input "true"
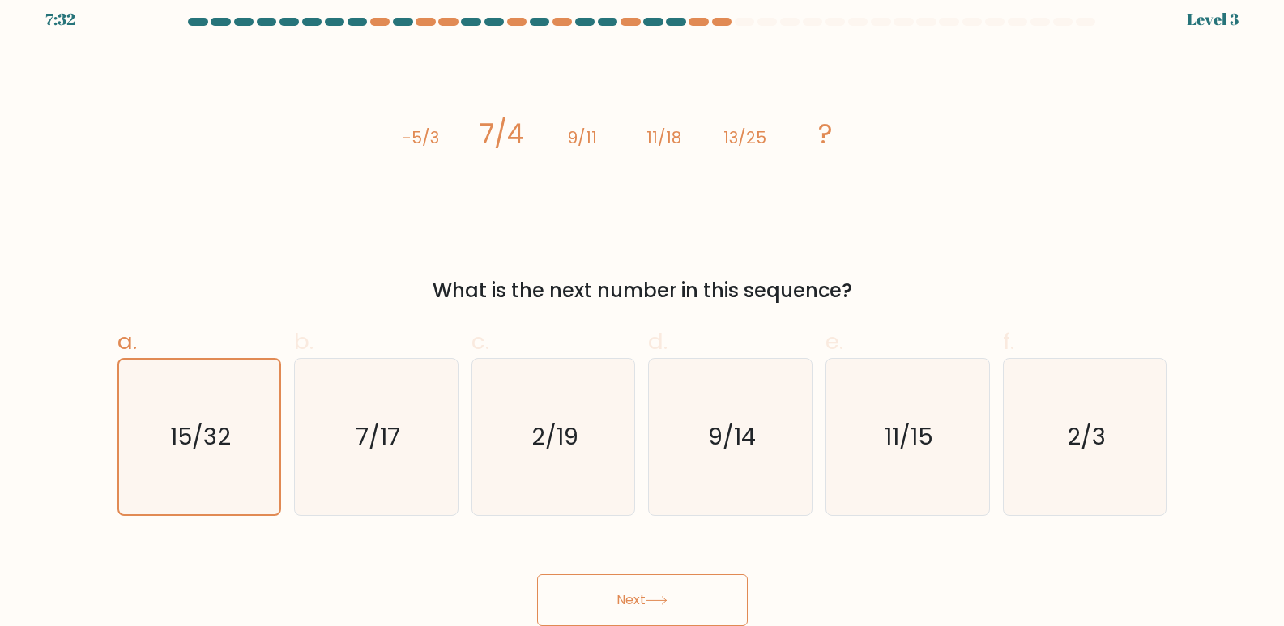
click at [683, 588] on button "Next" at bounding box center [642, 600] width 211 height 52
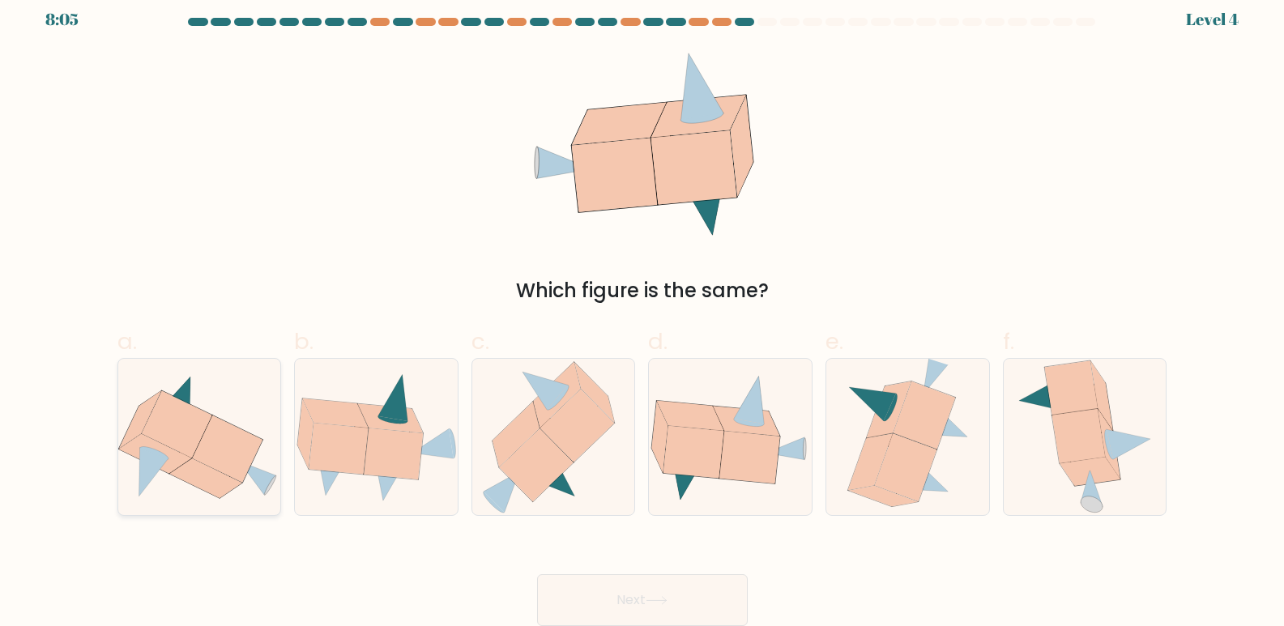
click at [156, 404] on icon at bounding box center [176, 423] width 70 height 67
click at [642, 312] on input "a." at bounding box center [642, 306] width 1 height 11
radio input "true"
click at [574, 608] on button "Next" at bounding box center [642, 600] width 211 height 52
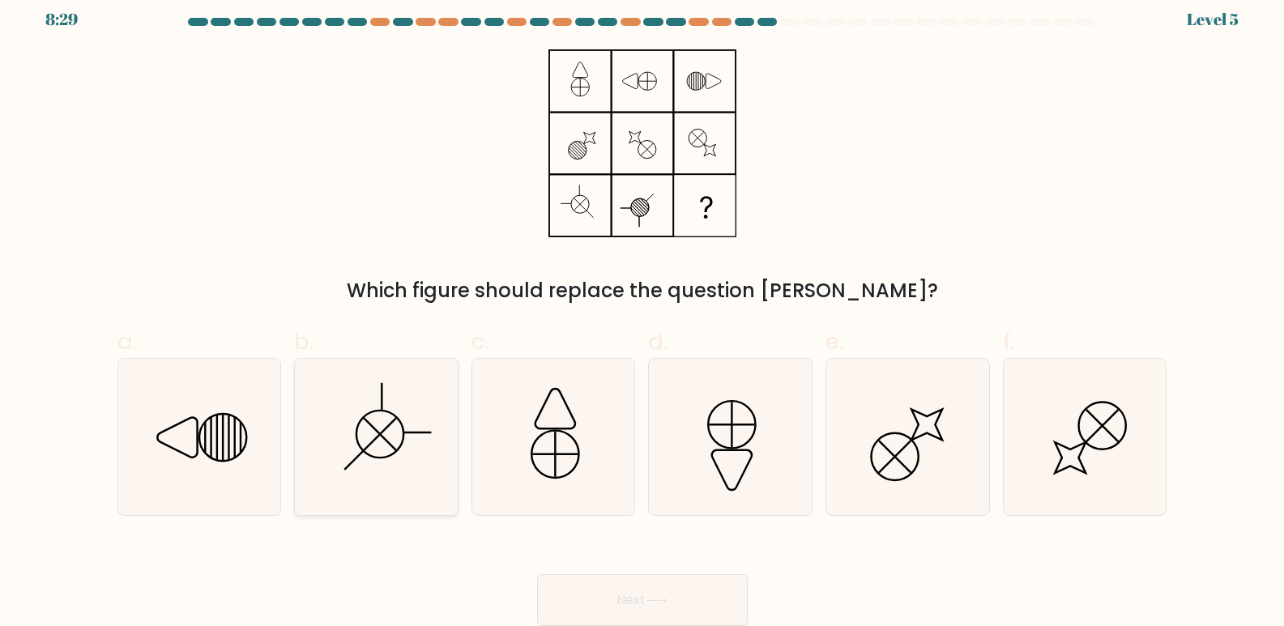
click at [390, 433] on icon at bounding box center [376, 437] width 156 height 156
click at [642, 312] on input "b." at bounding box center [642, 306] width 1 height 11
radio input "true"
click at [589, 599] on button "Next" at bounding box center [642, 600] width 211 height 52
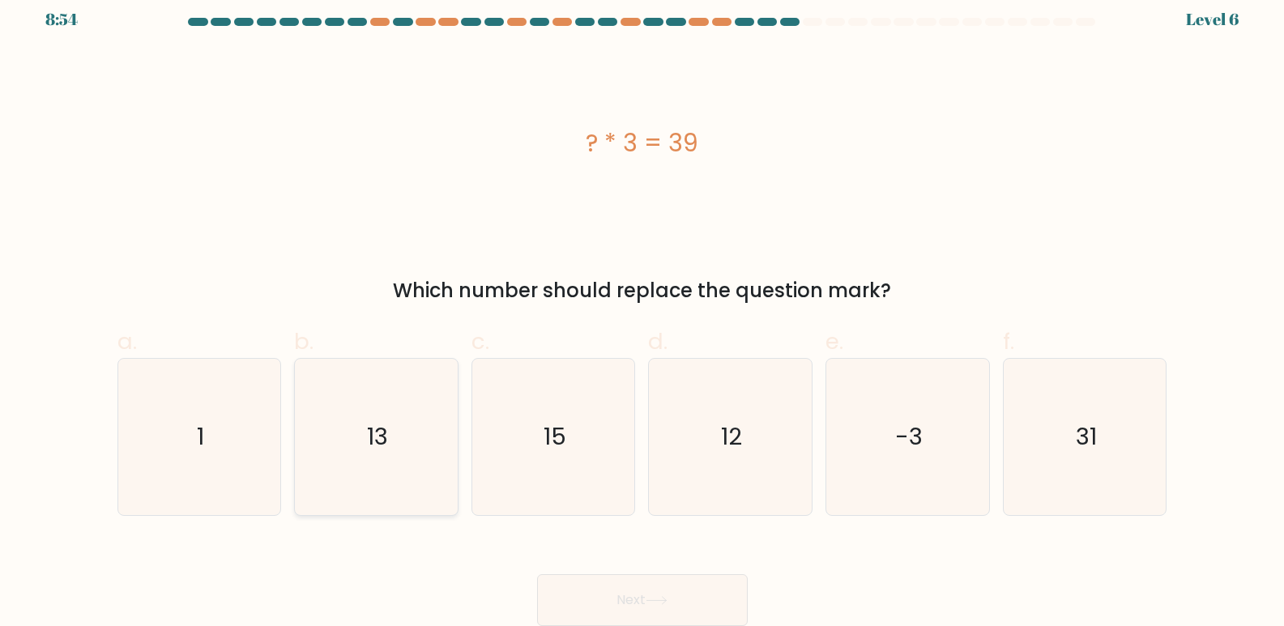
click at [374, 472] on icon "13" at bounding box center [376, 437] width 156 height 156
click at [642, 312] on input "b. 13" at bounding box center [642, 306] width 1 height 11
radio input "true"
click at [620, 596] on button "Next" at bounding box center [642, 600] width 211 height 52
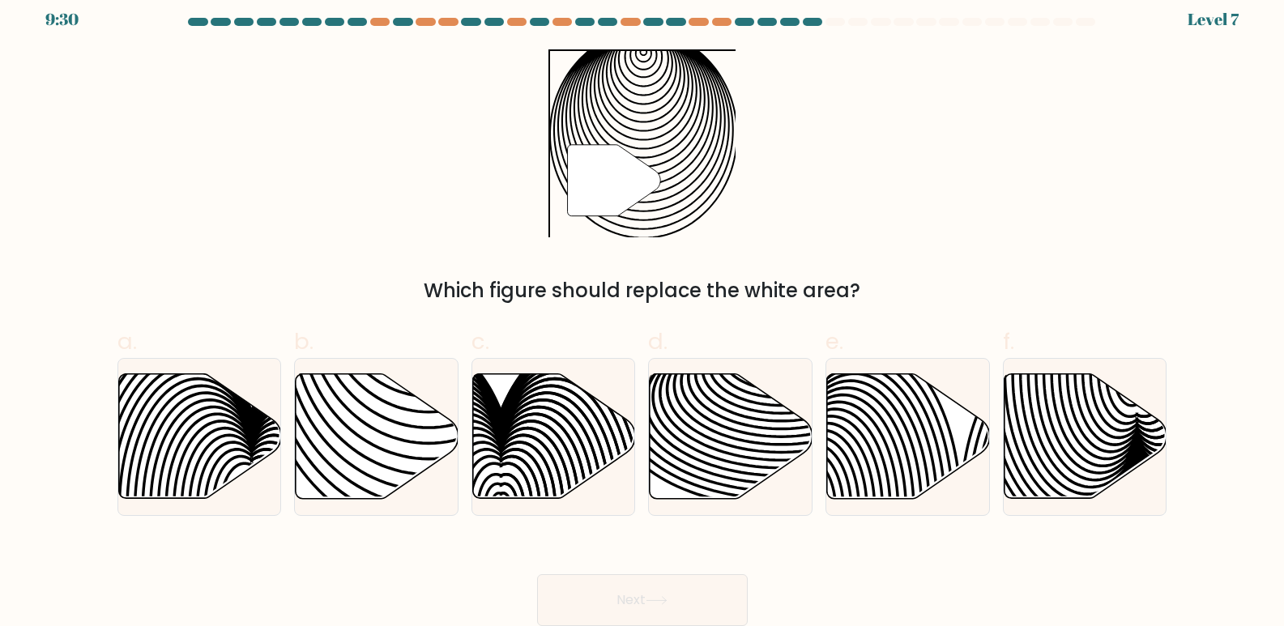
click at [642, 433] on div "d." at bounding box center [730, 420] width 177 height 191
click at [708, 440] on icon at bounding box center [731, 436] width 163 height 125
click at [643, 312] on input "d." at bounding box center [642, 306] width 1 height 11
radio input "true"
click at [688, 593] on button "Next" at bounding box center [642, 600] width 211 height 52
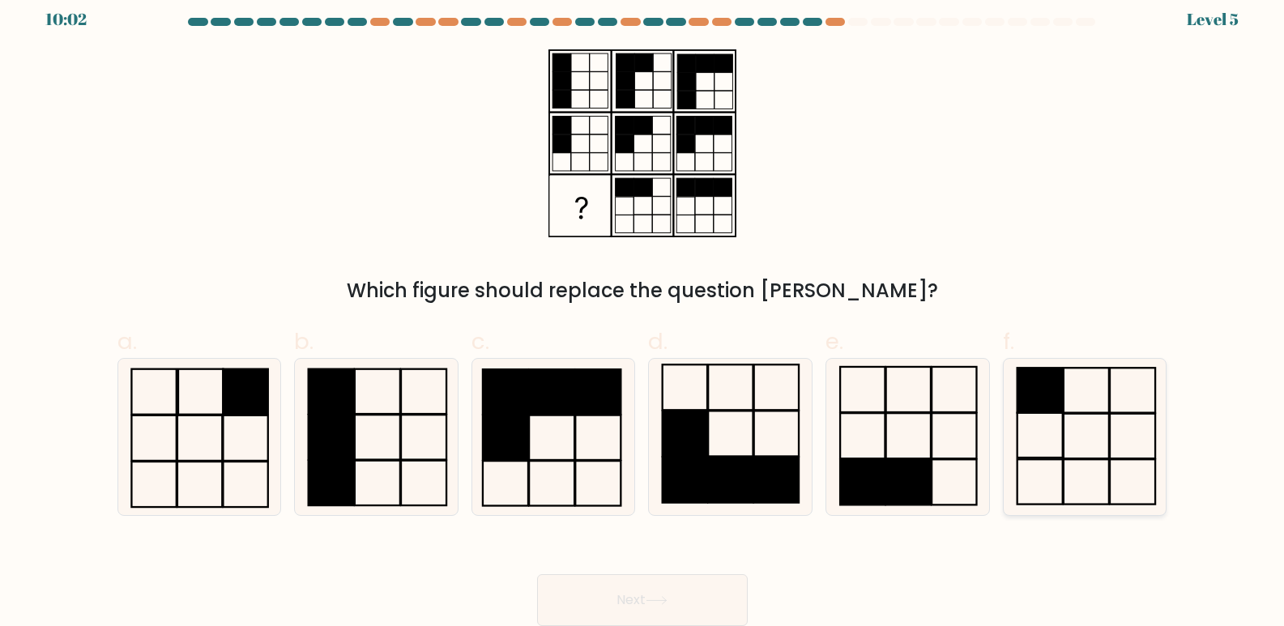
click at [1042, 442] on icon at bounding box center [1085, 437] width 156 height 156
click at [643, 312] on input "f." at bounding box center [642, 306] width 1 height 11
radio input "true"
click at [690, 599] on button "Next" at bounding box center [642, 600] width 211 height 52
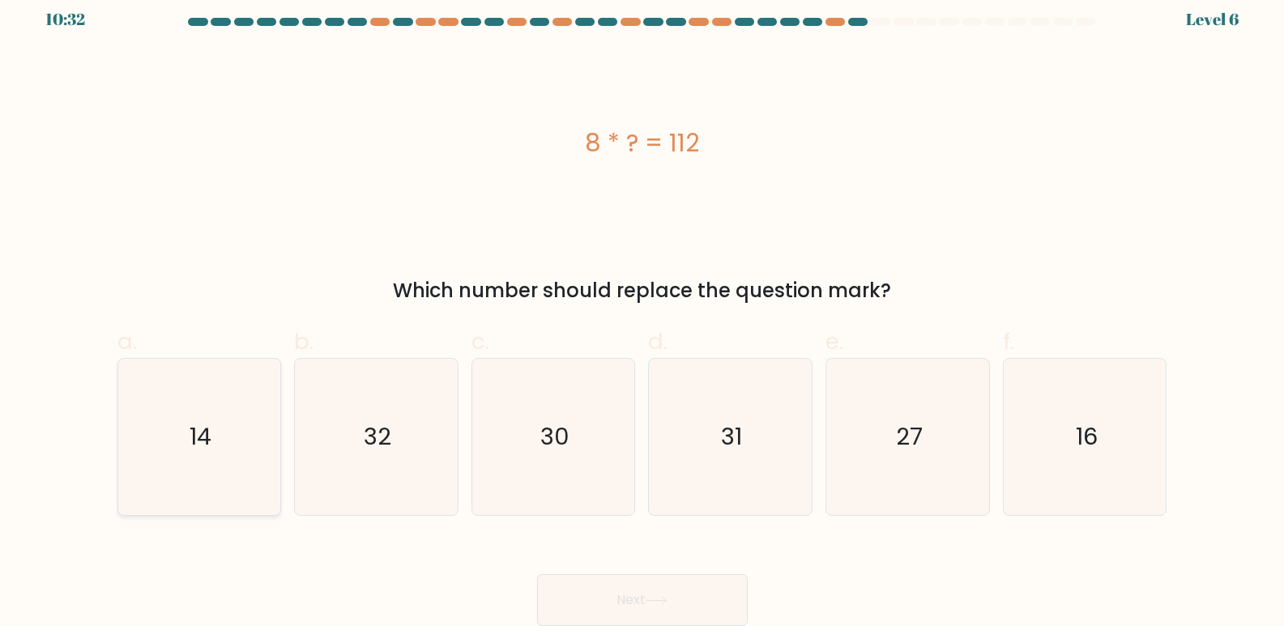
click at [193, 426] on text "14" at bounding box center [201, 437] width 22 height 32
click at [642, 312] on input "a. 14" at bounding box center [642, 306] width 1 height 11
radio input "true"
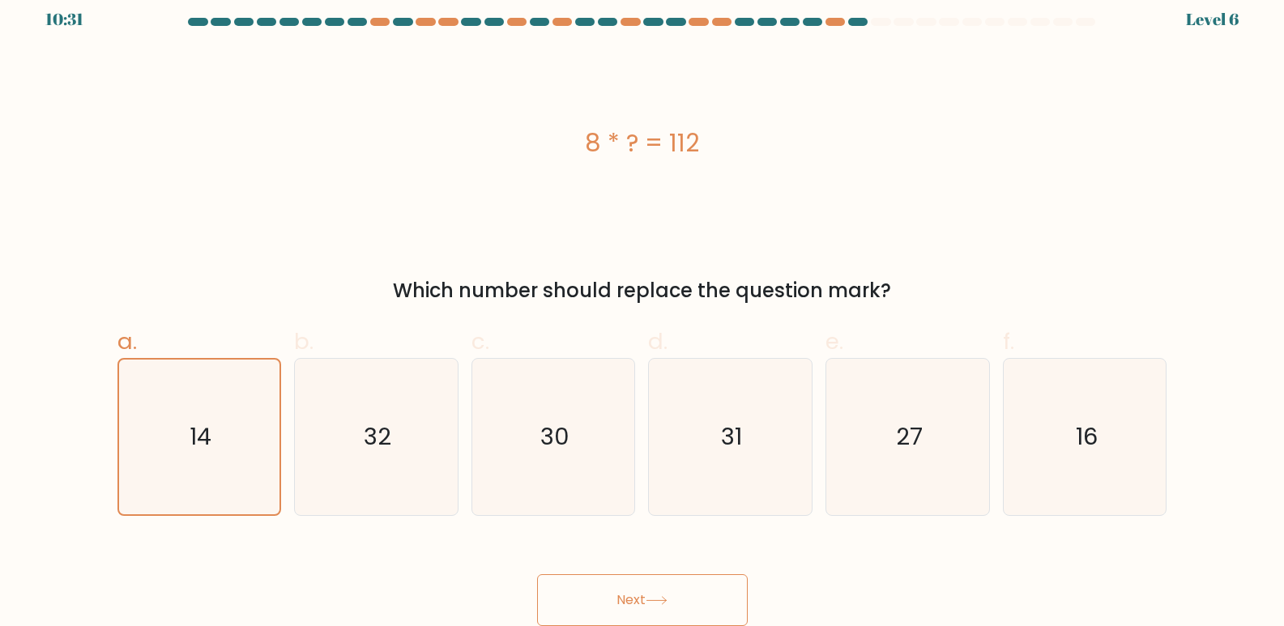
click at [616, 594] on button "Next" at bounding box center [642, 600] width 211 height 52
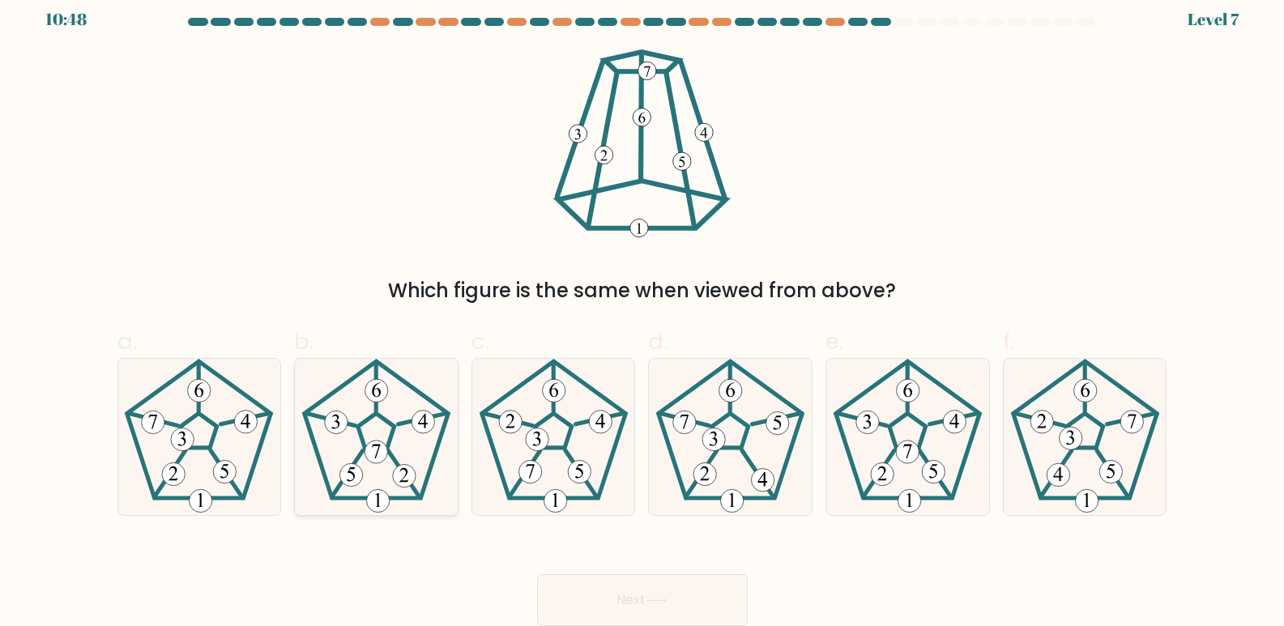
click at [383, 466] on icon at bounding box center [376, 437] width 156 height 156
click at [642, 312] on input "b." at bounding box center [642, 306] width 1 height 11
radio input "true"
click at [618, 601] on button "Next" at bounding box center [642, 600] width 211 height 52
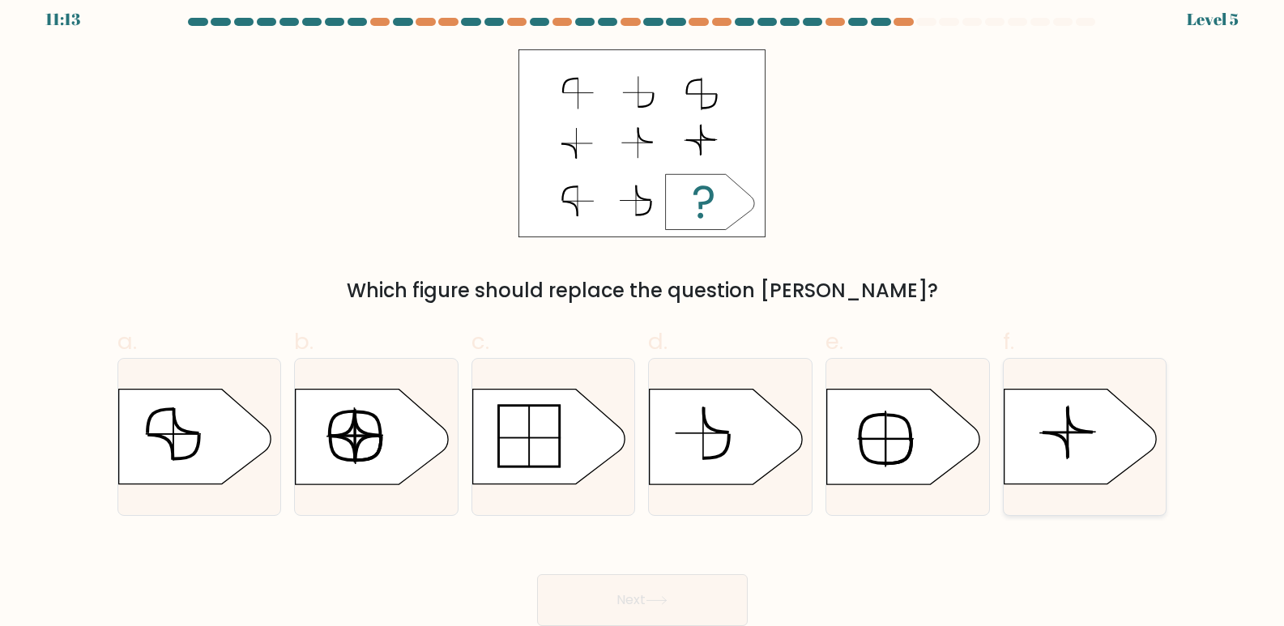
click at [1055, 435] on icon at bounding box center [1054, 445] width 25 height 25
click at [643, 312] on input "f." at bounding box center [642, 306] width 1 height 11
radio input "true"
click at [718, 586] on button "Next" at bounding box center [642, 600] width 211 height 52
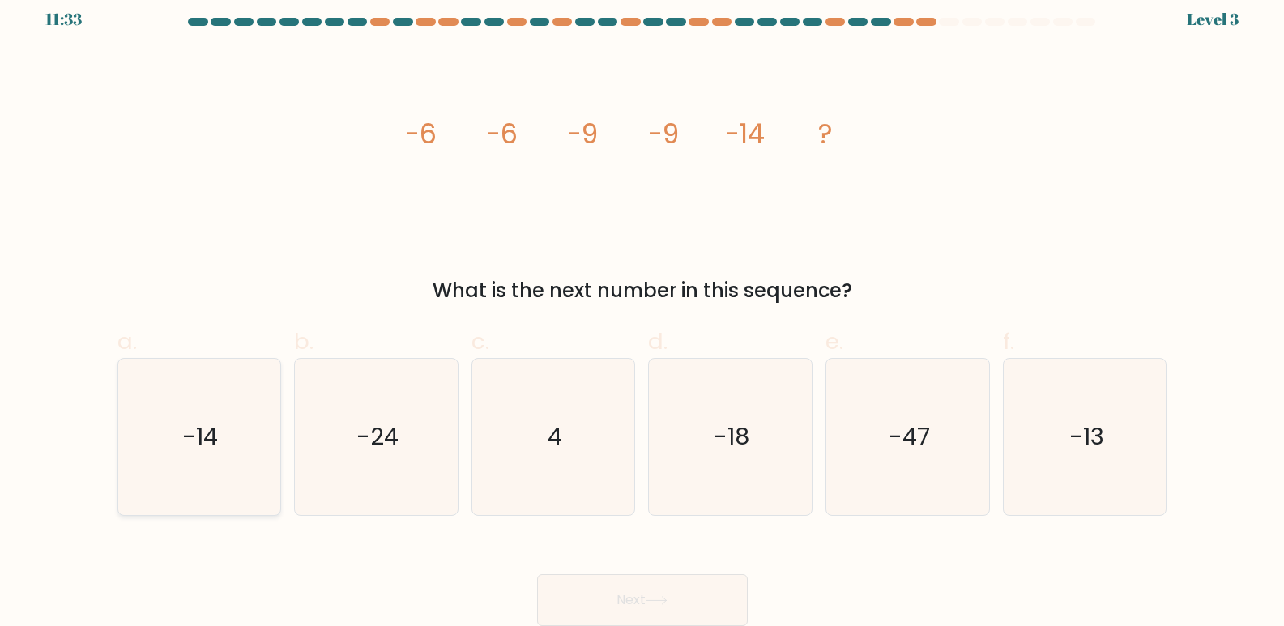
drag, startPoint x: 187, startPoint y: 445, endPoint x: 190, endPoint y: 454, distance: 8.7
click at [187, 448] on text "-14" at bounding box center [201, 437] width 36 height 32
click at [642, 312] on input "a. -14" at bounding box center [642, 306] width 1 height 11
radio input "true"
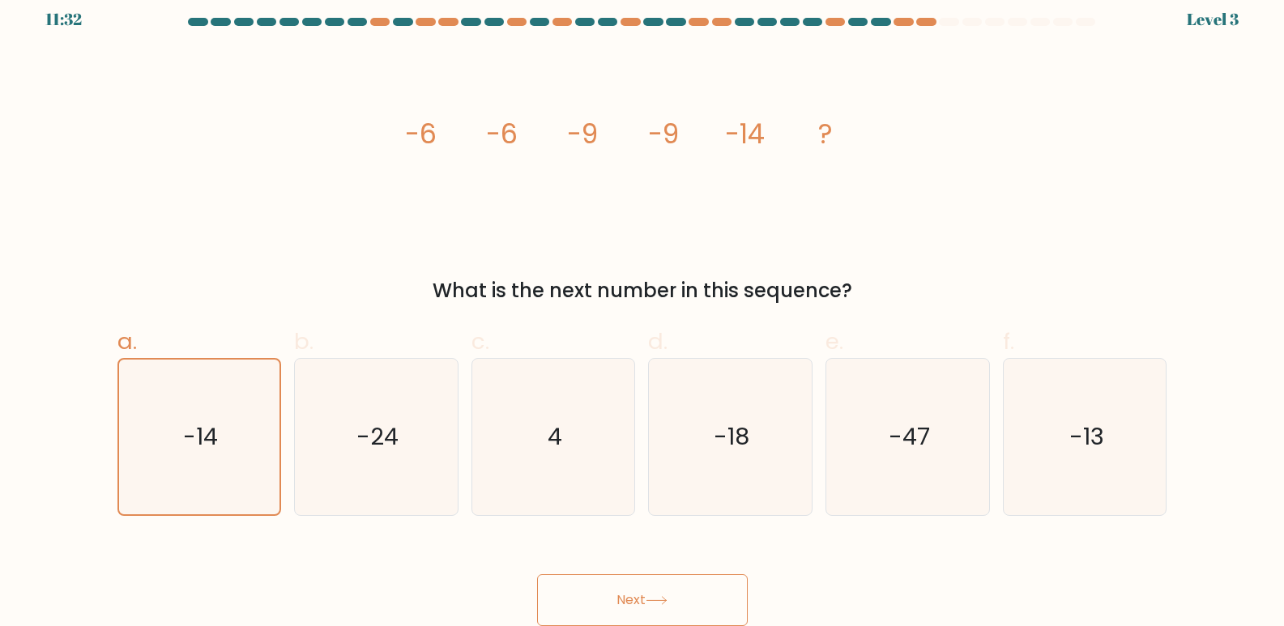
click at [686, 585] on button "Next" at bounding box center [642, 600] width 211 height 52
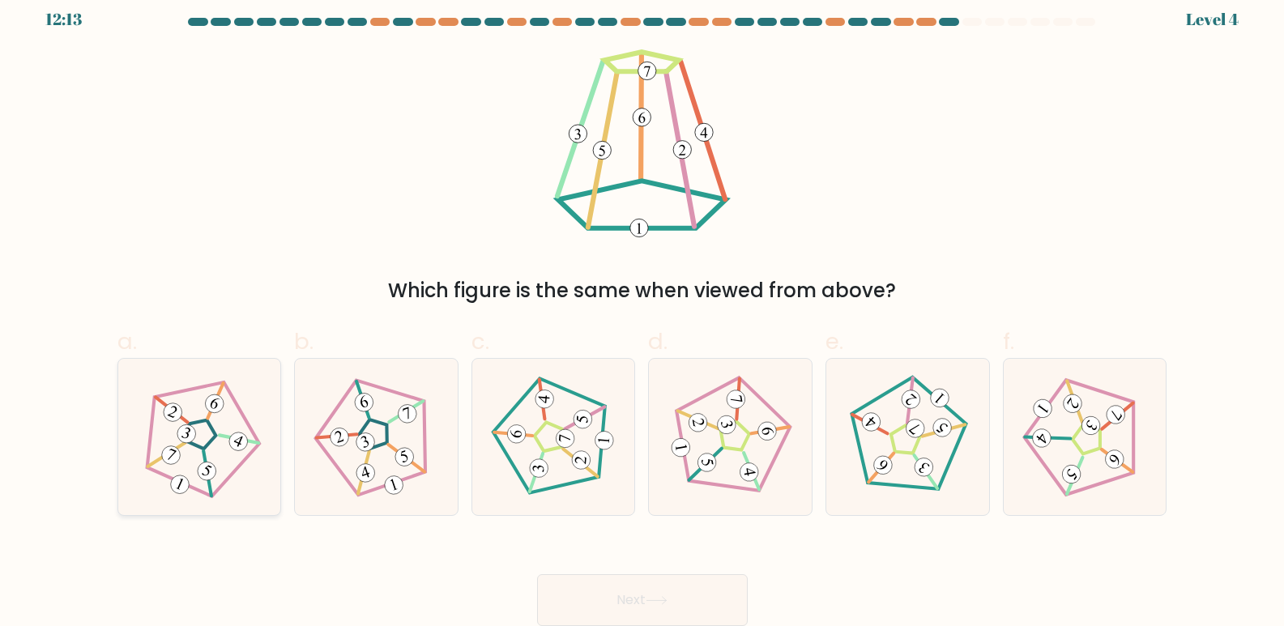
click at [213, 440] on 251 at bounding box center [201, 432] width 38 height 37
click at [642, 312] on input "a." at bounding box center [642, 306] width 1 height 11
radio input "true"
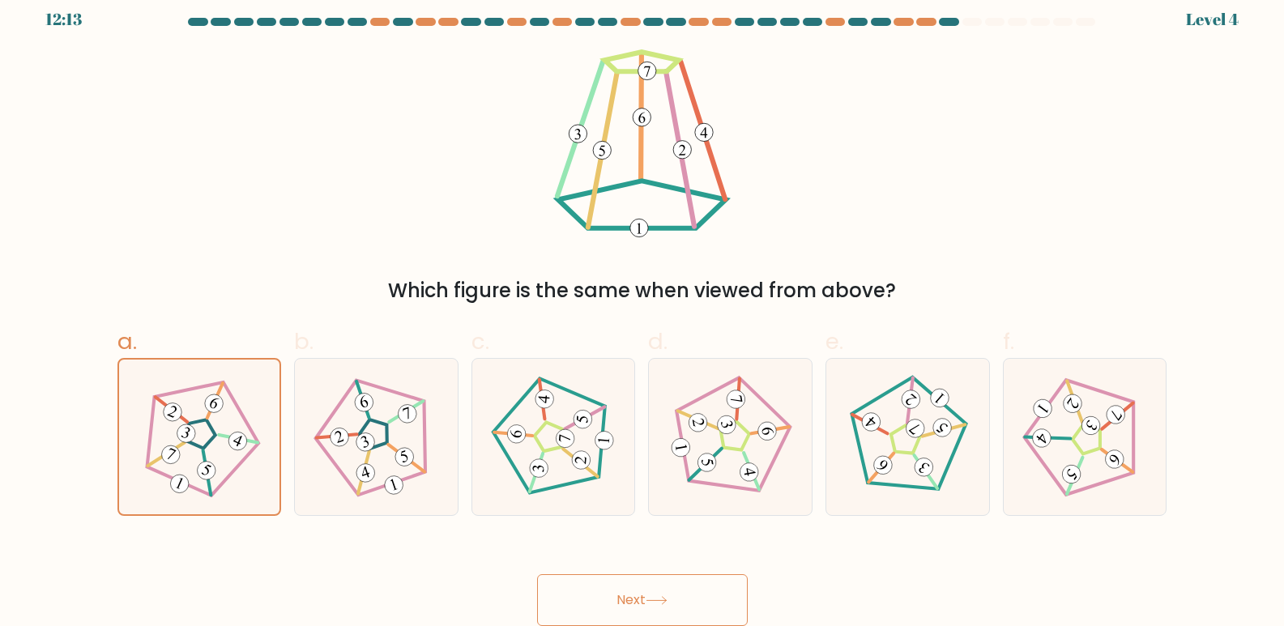
click at [607, 595] on button "Next" at bounding box center [642, 600] width 211 height 52
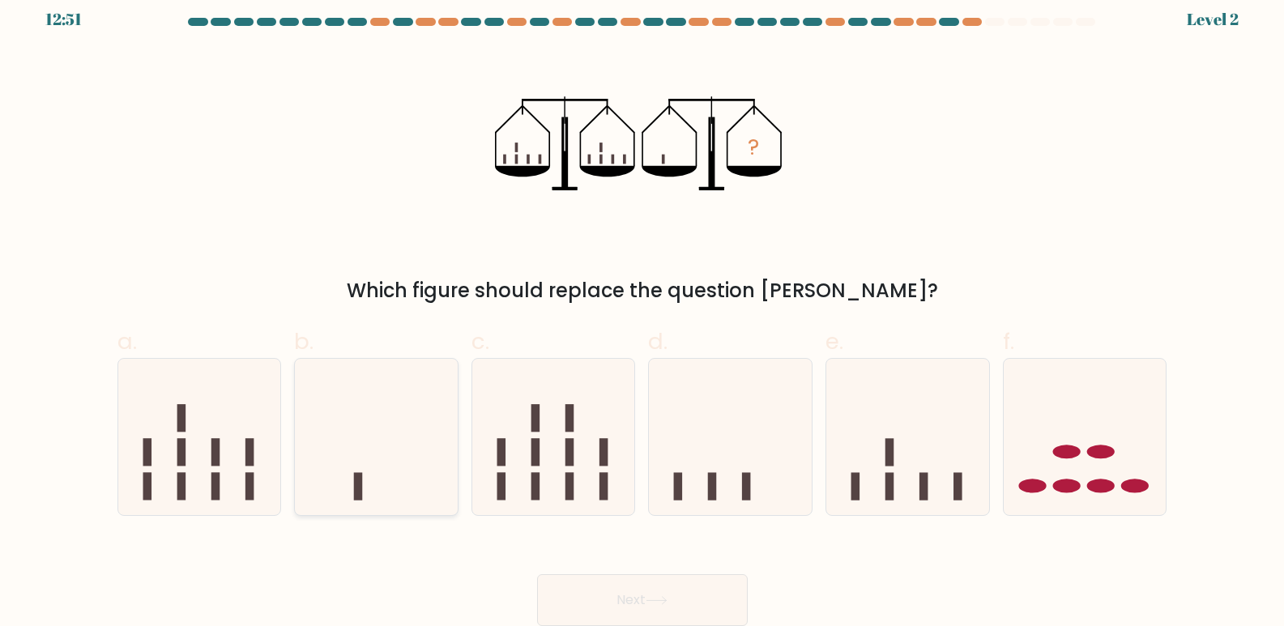
click at [356, 443] on icon at bounding box center [376, 437] width 163 height 134
click at [642, 312] on input "b." at bounding box center [642, 306] width 1 height 11
radio input "true"
drag, startPoint x: 603, startPoint y: 587, endPoint x: 653, endPoint y: 581, distance: 50.6
click at [604, 589] on button "Next" at bounding box center [642, 600] width 211 height 52
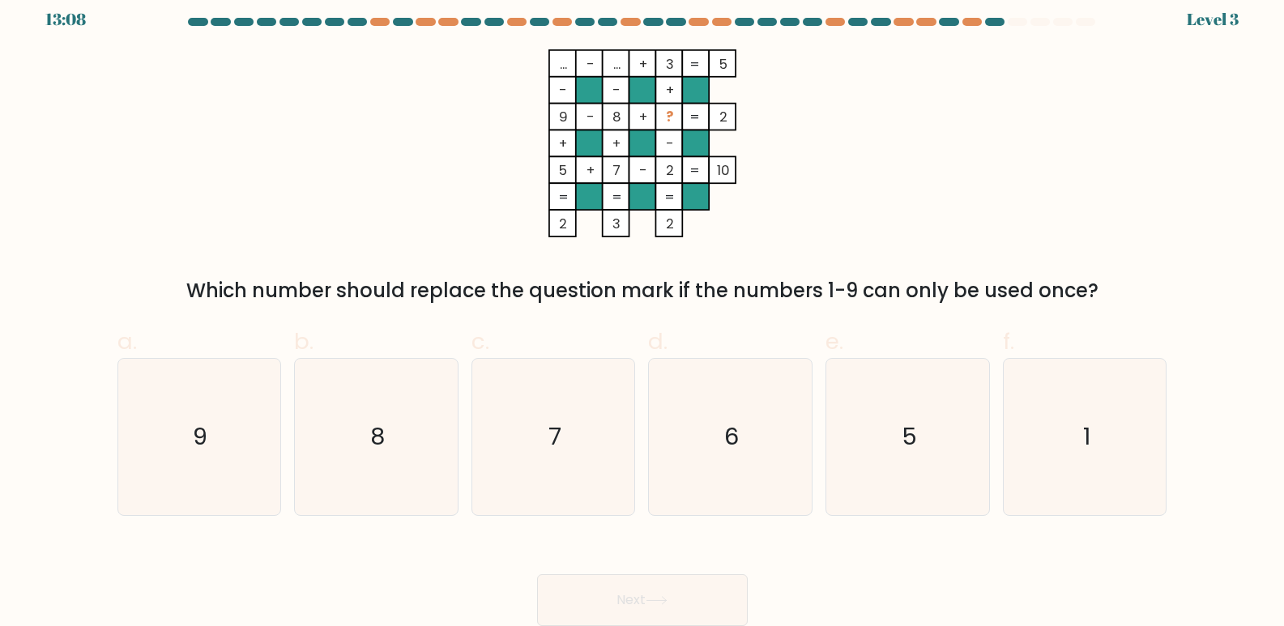
click at [1204, 460] on form at bounding box center [642, 322] width 1284 height 608
click at [1099, 477] on icon "1" at bounding box center [1085, 437] width 156 height 156
click at [643, 312] on input "f. 1" at bounding box center [642, 306] width 1 height 11
radio input "true"
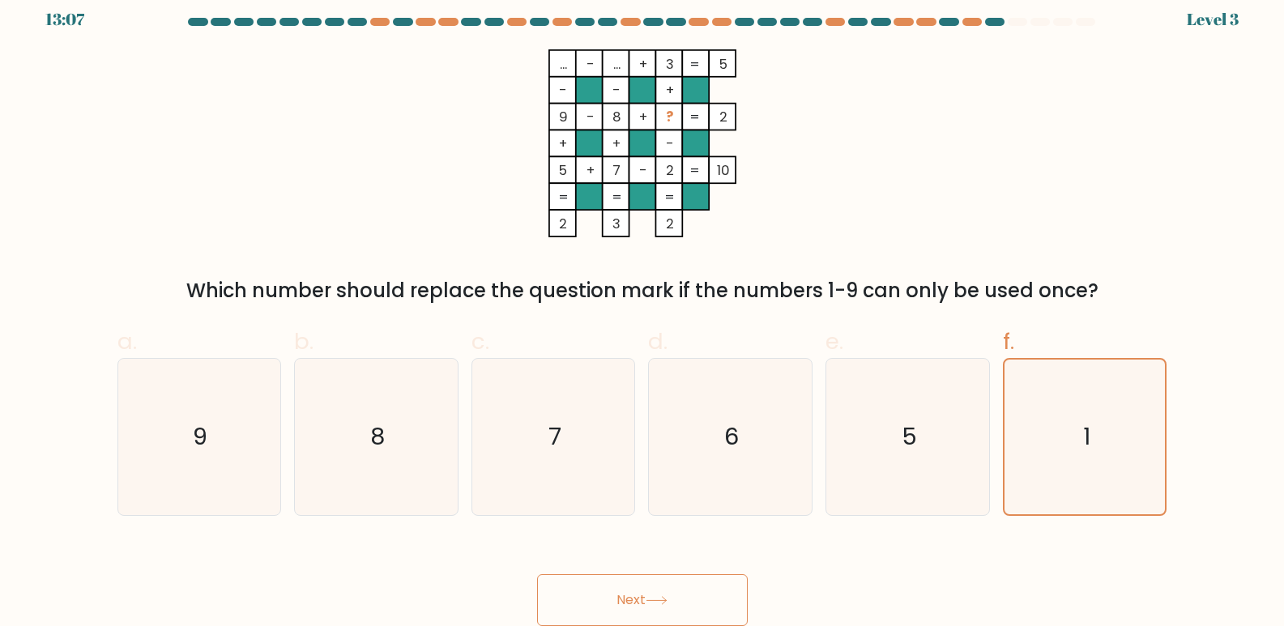
click at [653, 617] on button "Next" at bounding box center [642, 600] width 211 height 52
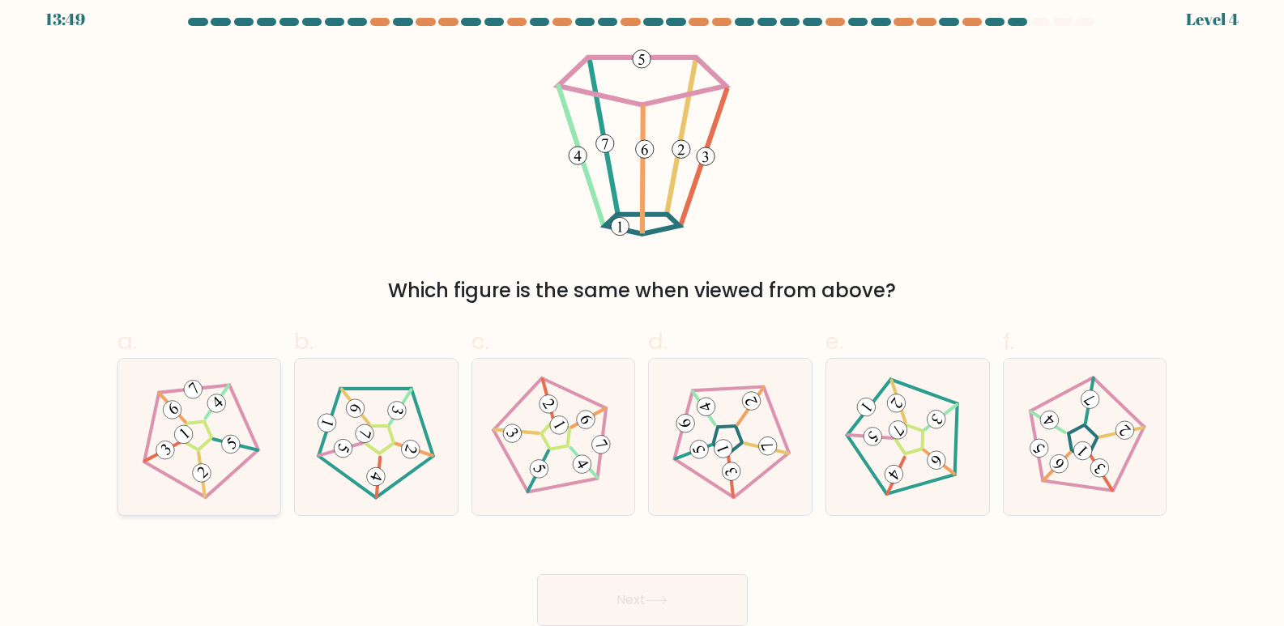
click at [214, 428] on icon at bounding box center [199, 437] width 125 height 125
click at [642, 312] on input "a." at bounding box center [642, 306] width 1 height 11
radio input "true"
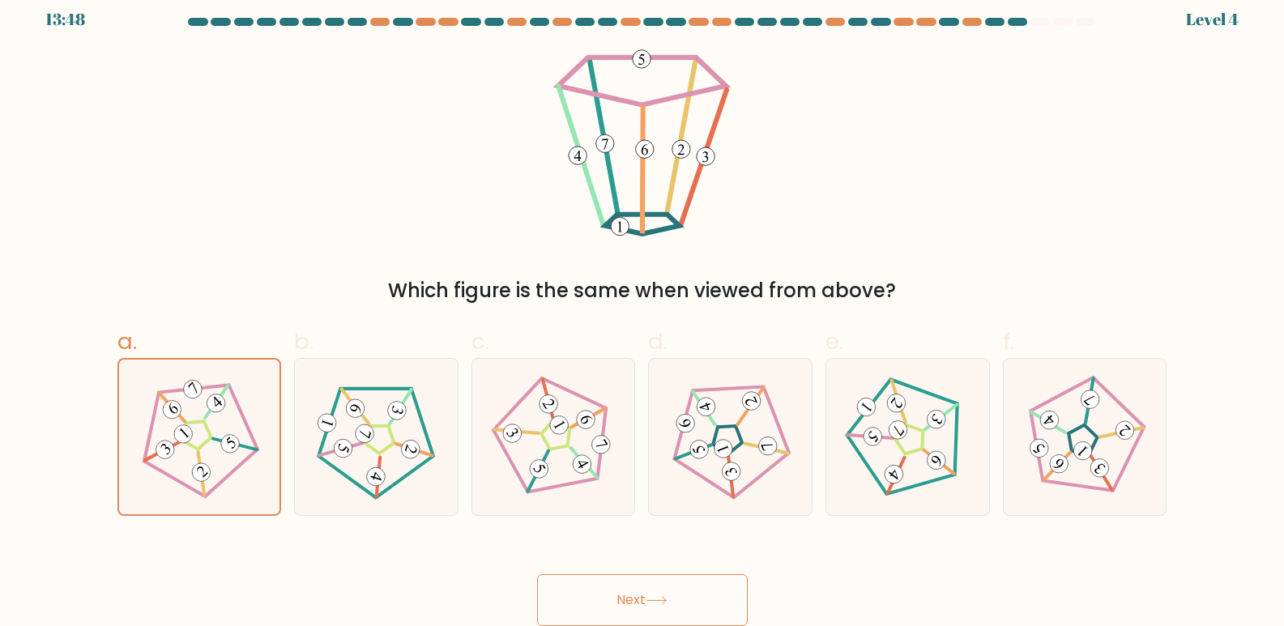
click at [643, 610] on button "Next" at bounding box center [642, 600] width 211 height 52
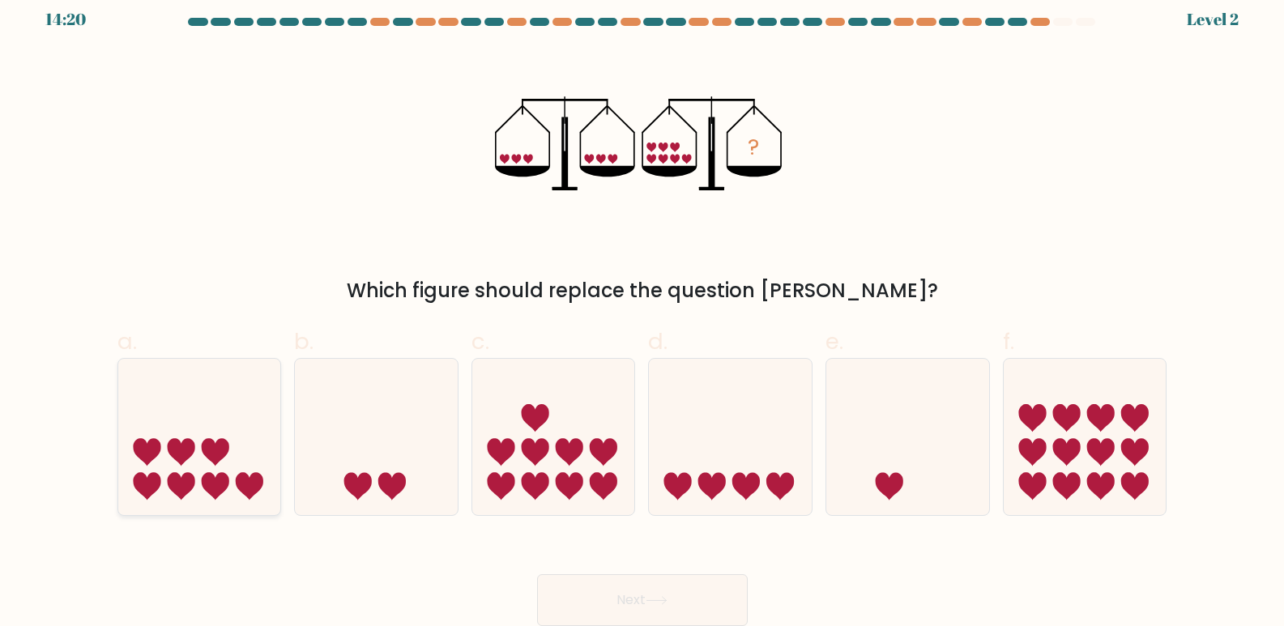
click at [243, 495] on icon at bounding box center [199, 437] width 163 height 134
click at [642, 312] on input "a." at bounding box center [642, 306] width 1 height 11
radio input "true"
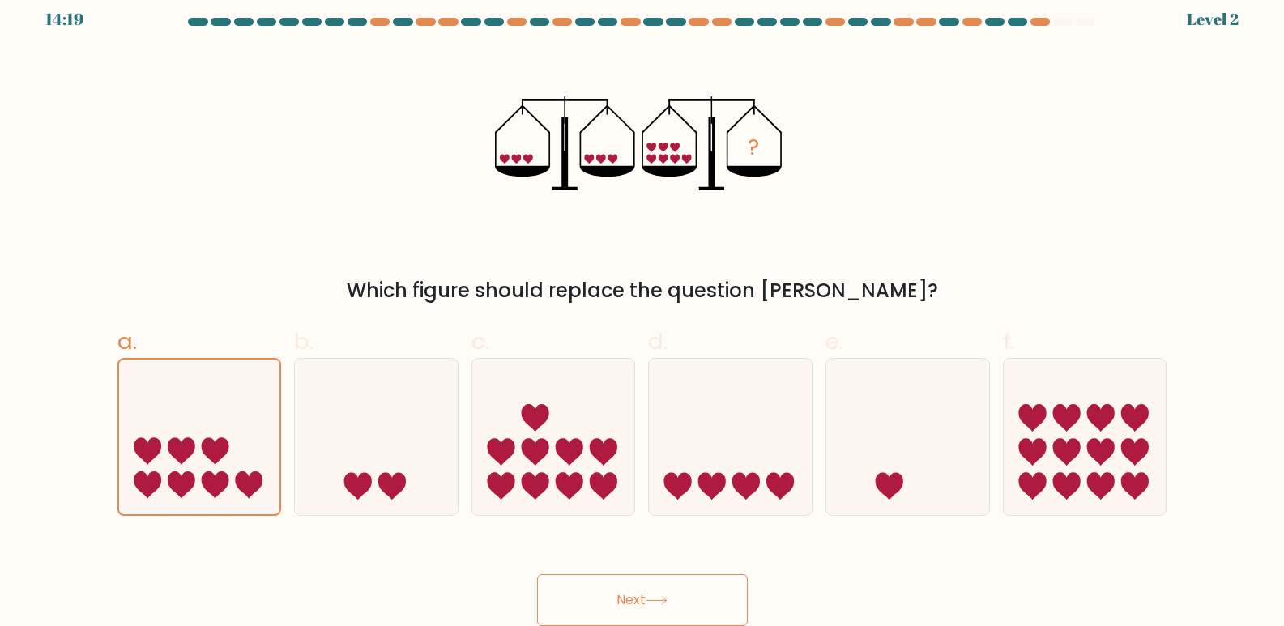
click at [679, 593] on button "Next" at bounding box center [642, 600] width 211 height 52
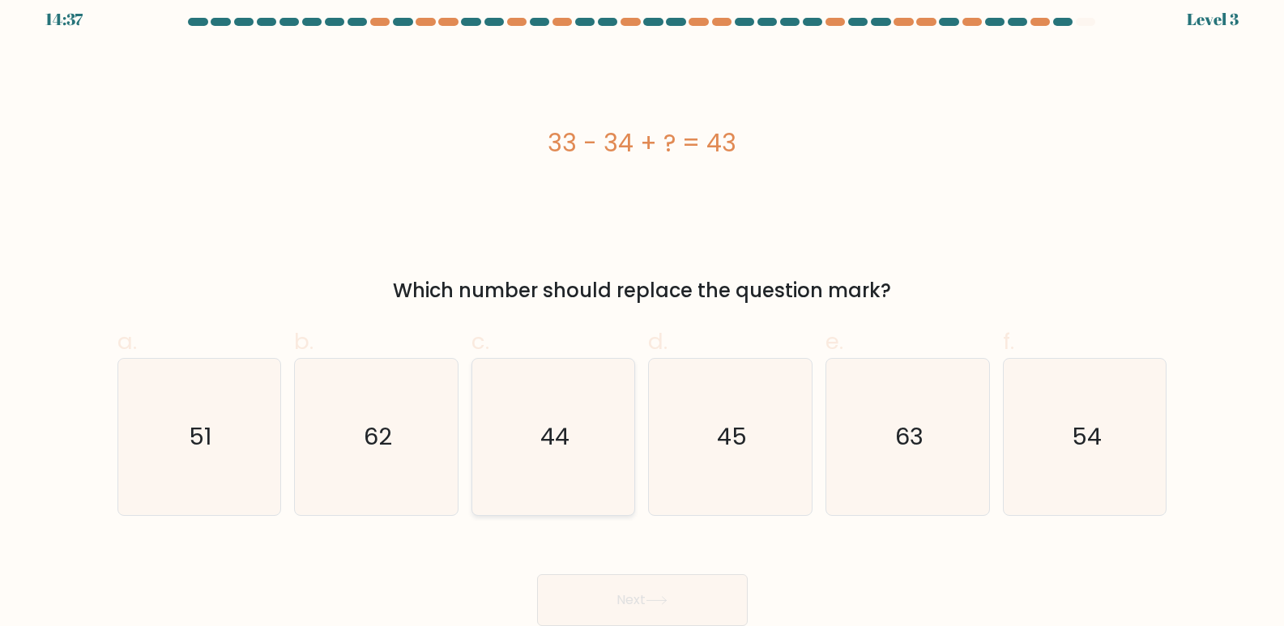
click at [519, 432] on icon "44" at bounding box center [553, 437] width 156 height 156
click at [642, 312] on input "c. 44" at bounding box center [642, 306] width 1 height 11
radio input "true"
click at [587, 599] on button "Next" at bounding box center [642, 600] width 211 height 52
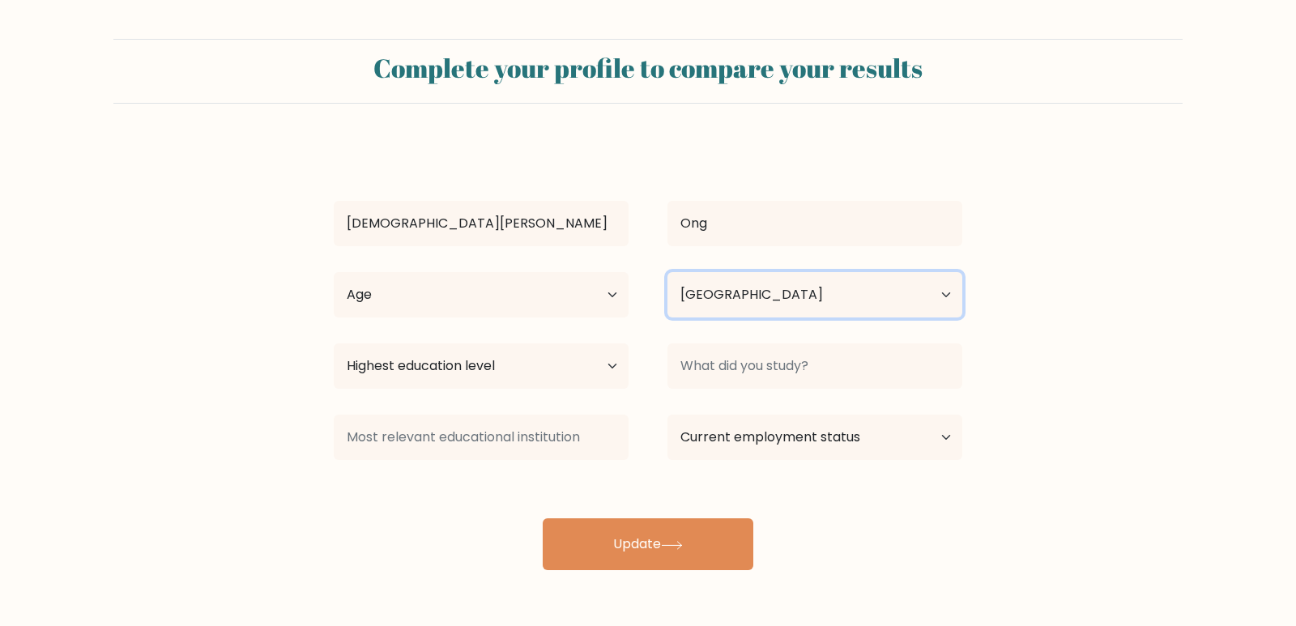
click at [902, 297] on select "Country [GEOGRAPHIC_DATA] [GEOGRAPHIC_DATA] [GEOGRAPHIC_DATA] [US_STATE] [GEOGR…" at bounding box center [814, 294] width 295 height 45
select select "PH"
click at [667, 272] on select "Country Afghanistan Albania Algeria American Samoa Andorra Angola Anguilla Anta…" at bounding box center [814, 294] width 295 height 45
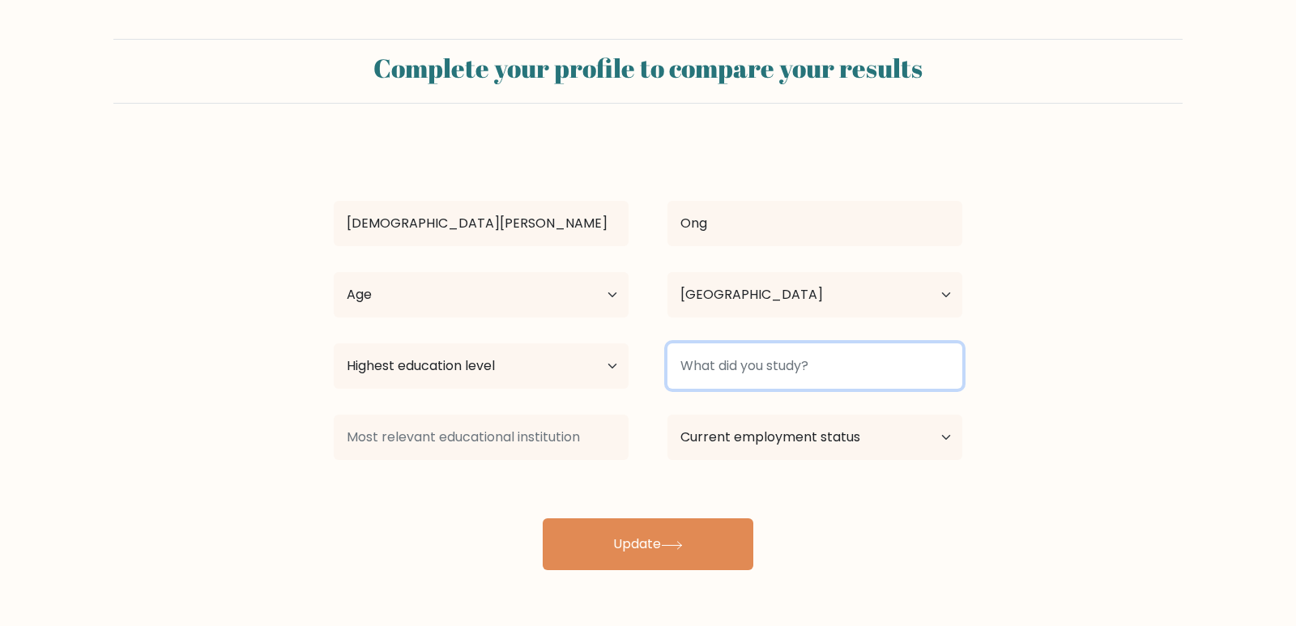
click at [811, 367] on input at bounding box center [814, 365] width 295 height 45
type input "C"
click at [543, 518] on button "Update" at bounding box center [648, 544] width 211 height 52
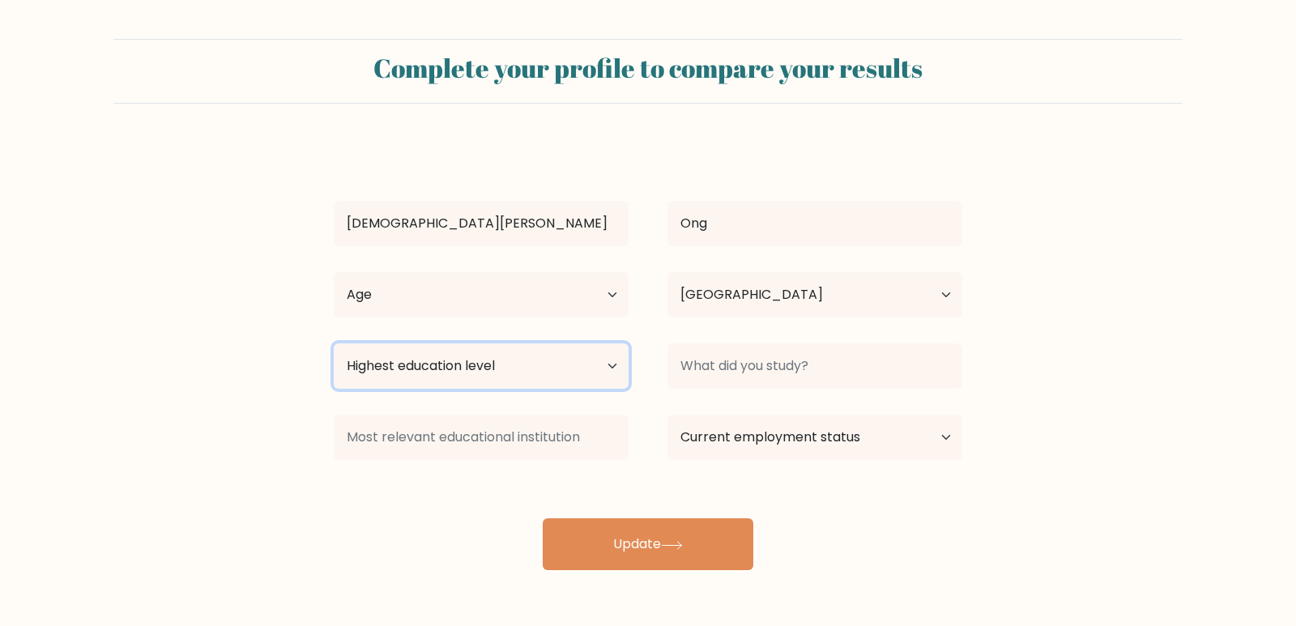
click at [594, 364] on select "Highest education level No schooling Primary Lower Secondary Upper Secondary Oc…" at bounding box center [481, 365] width 295 height 45
select select "bachelors_degree"
click at [334, 343] on select "Highest education level No schooling Primary Lower Secondary Upper Secondary Oc…" at bounding box center [481, 365] width 295 height 45
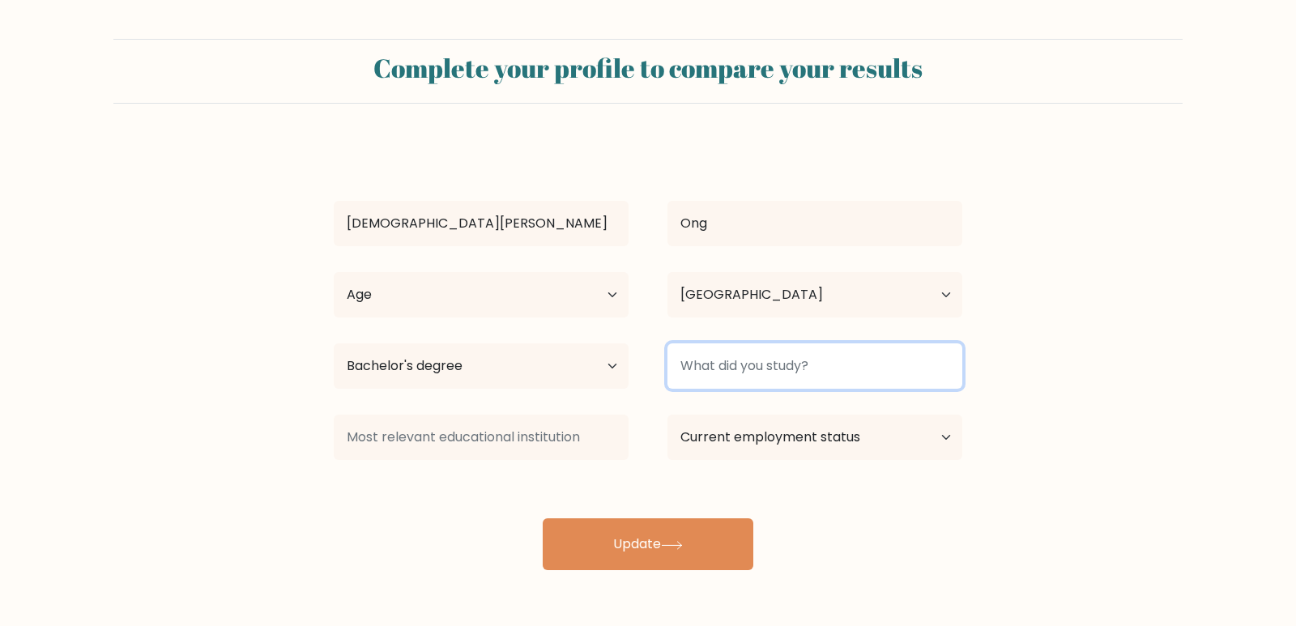
click at [786, 381] on input at bounding box center [814, 365] width 295 height 45
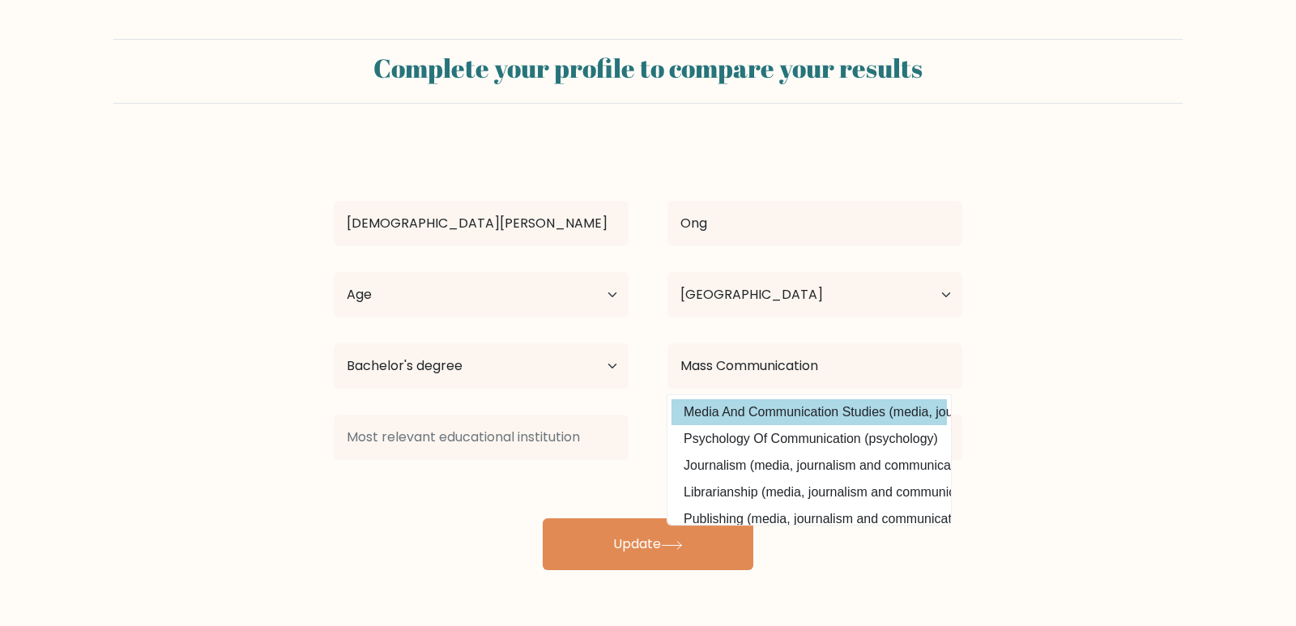
click at [756, 412] on option "Media And Communication Studies (media, journalism and communications)" at bounding box center [808, 412] width 275 height 26
type input "Media And Communication Studies"
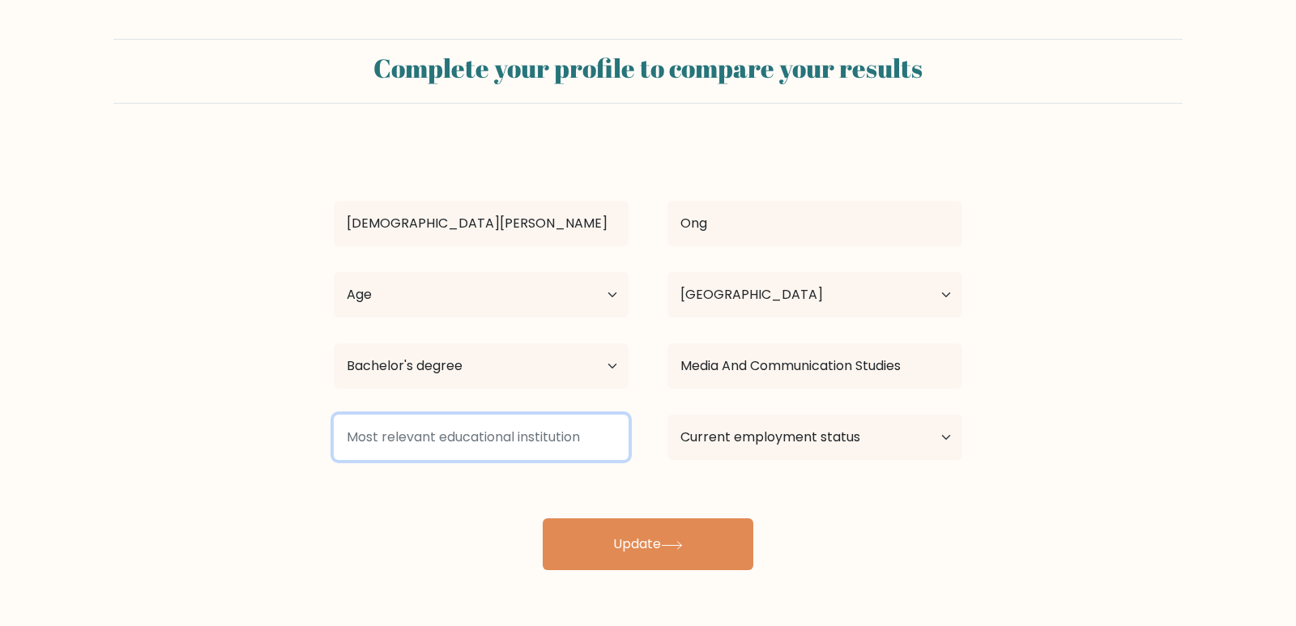
click at [457, 448] on input at bounding box center [481, 437] width 295 height 45
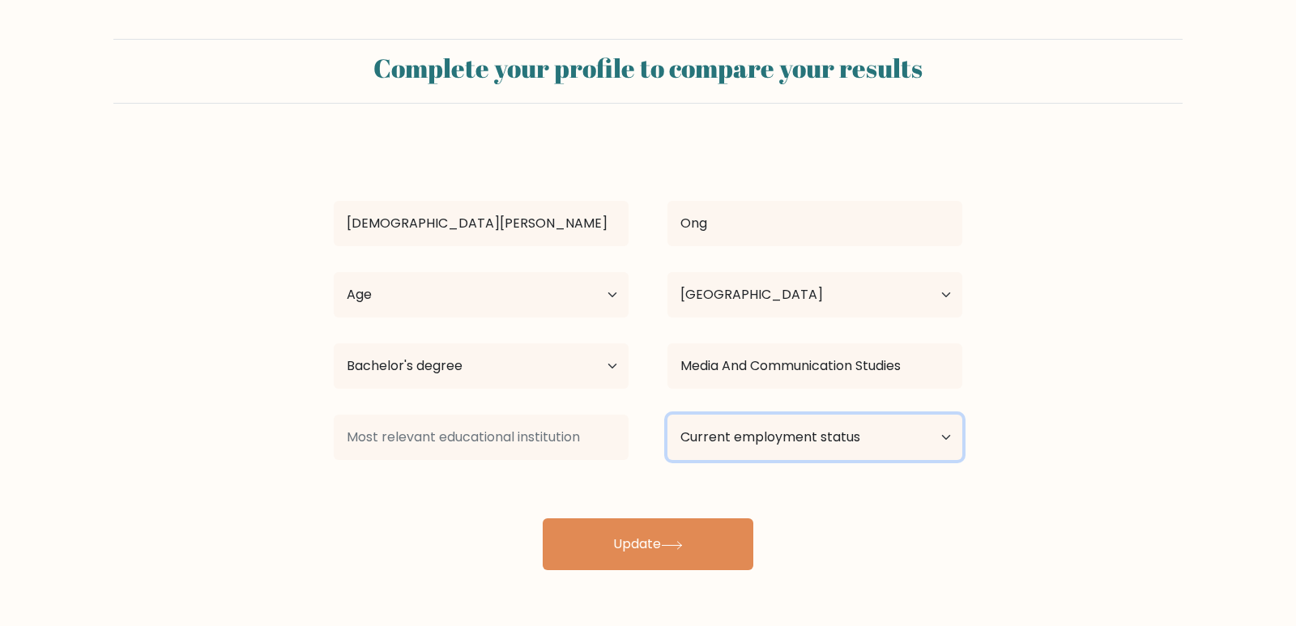
click at [727, 420] on select "Current employment status Employed Student Retired Other / prefer not to answer" at bounding box center [814, 437] width 295 height 45
select select "other"
click at [667, 415] on select "Current employment status Employed Student Retired Other / prefer not to answer" at bounding box center [814, 437] width 295 height 45
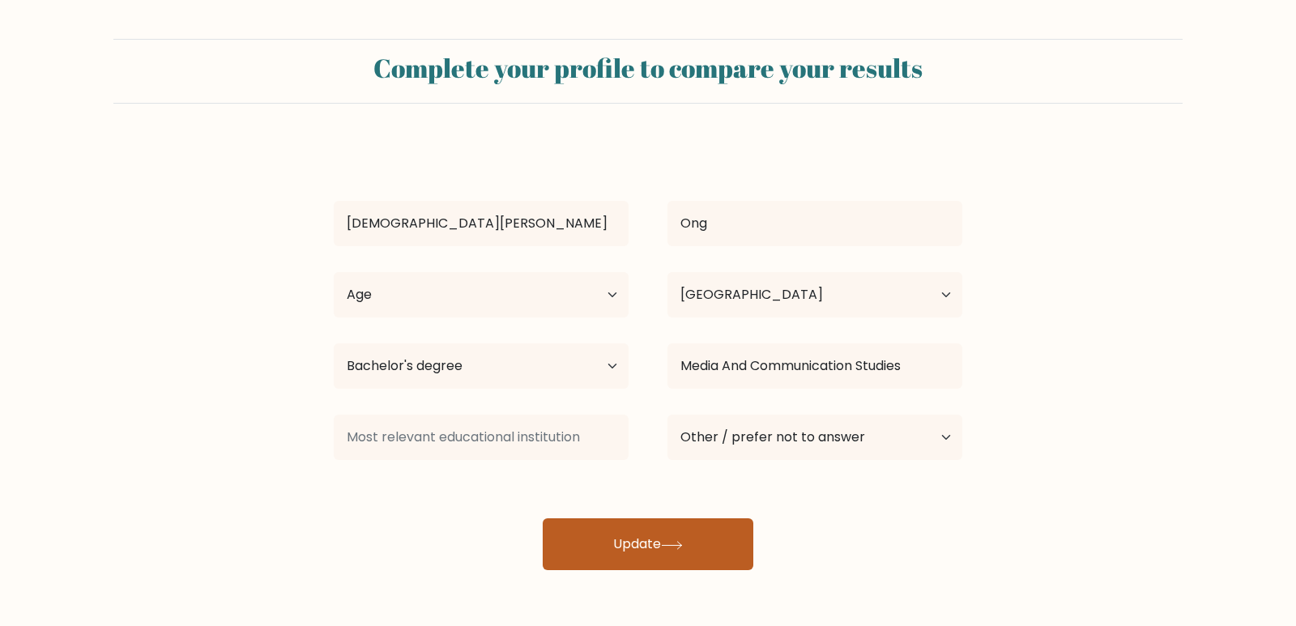
click at [634, 548] on button "Update" at bounding box center [648, 544] width 211 height 52
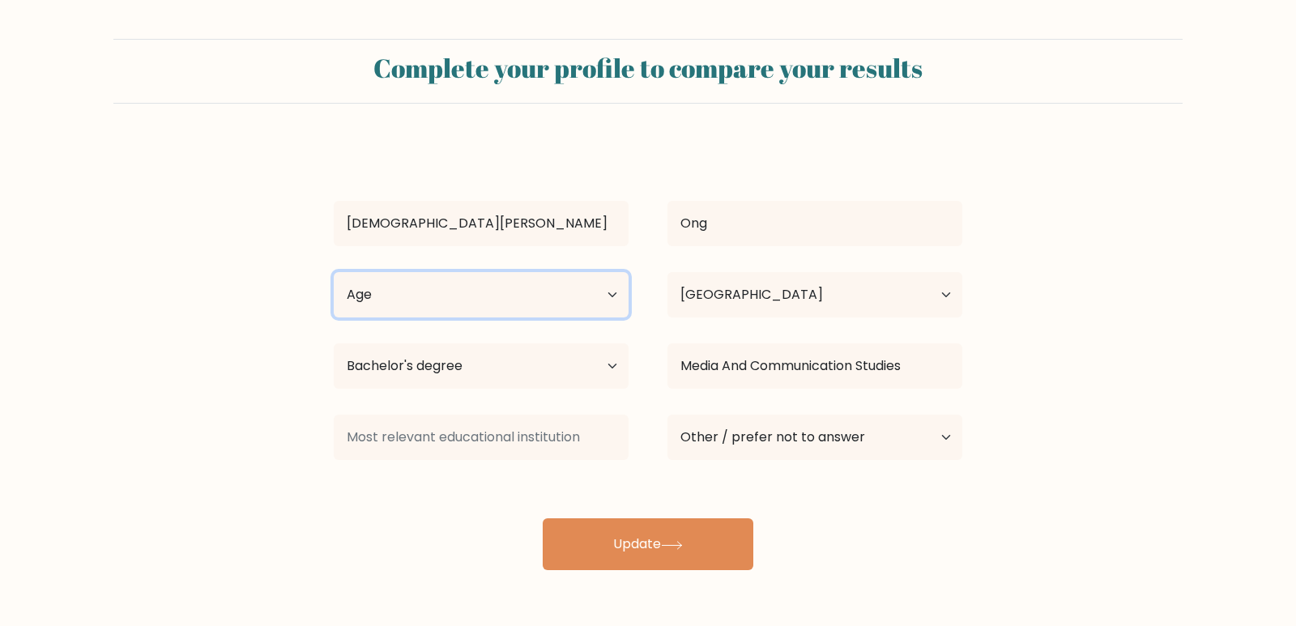
click at [467, 300] on select "Age Under 18 years old 18-24 years old 25-34 years old 35-44 years old 45-54 ye…" at bounding box center [481, 294] width 295 height 45
select select "25_34"
click at [334, 272] on select "Age Under 18 years old 18-24 years old 25-34 years old 35-44 years old 45-54 ye…" at bounding box center [481, 294] width 295 height 45
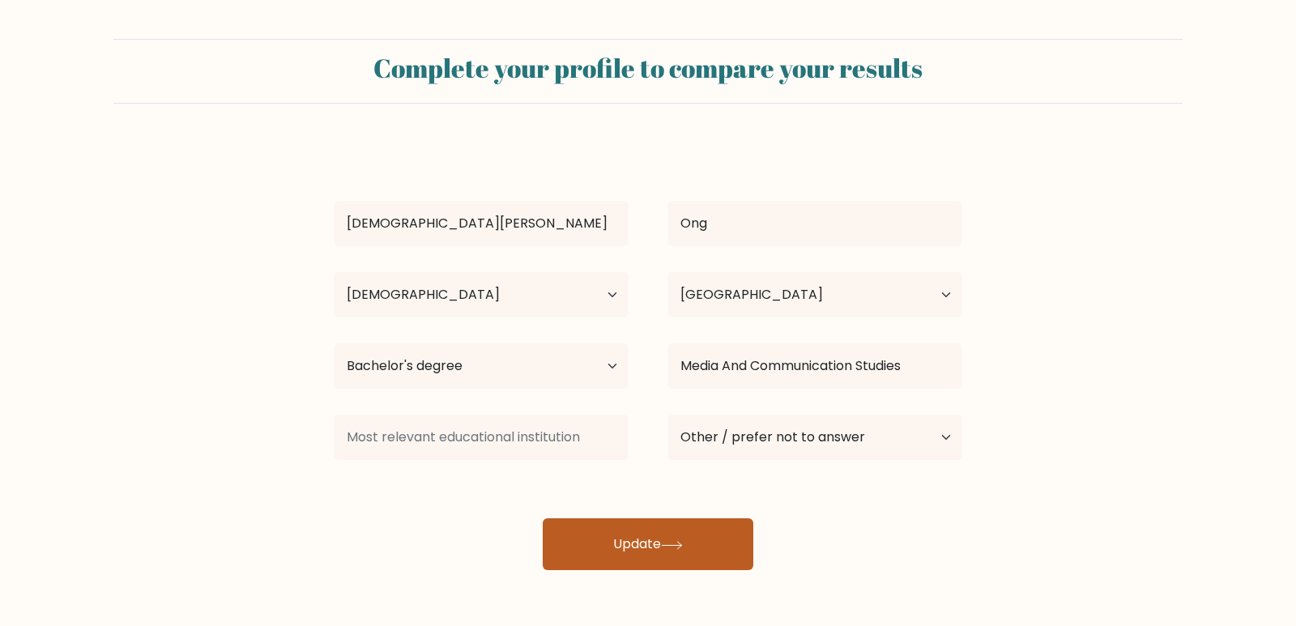
click at [616, 533] on button "Update" at bounding box center [648, 544] width 211 height 52
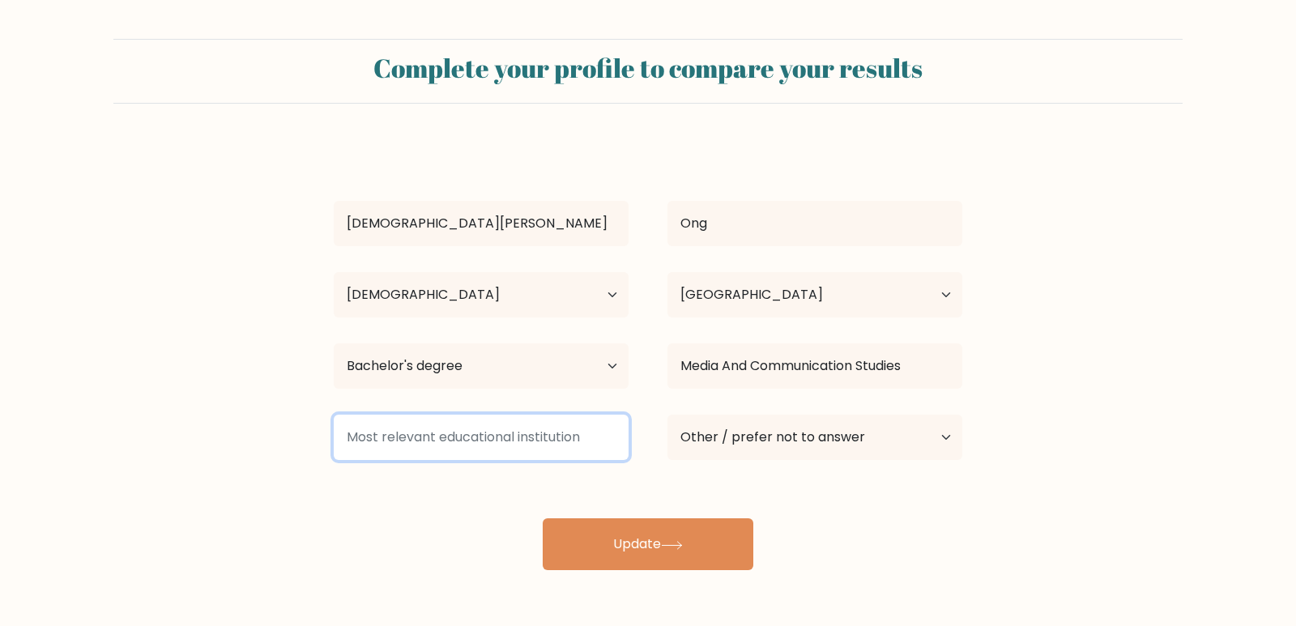
click at [565, 440] on input at bounding box center [481, 437] width 295 height 45
type input "ds"
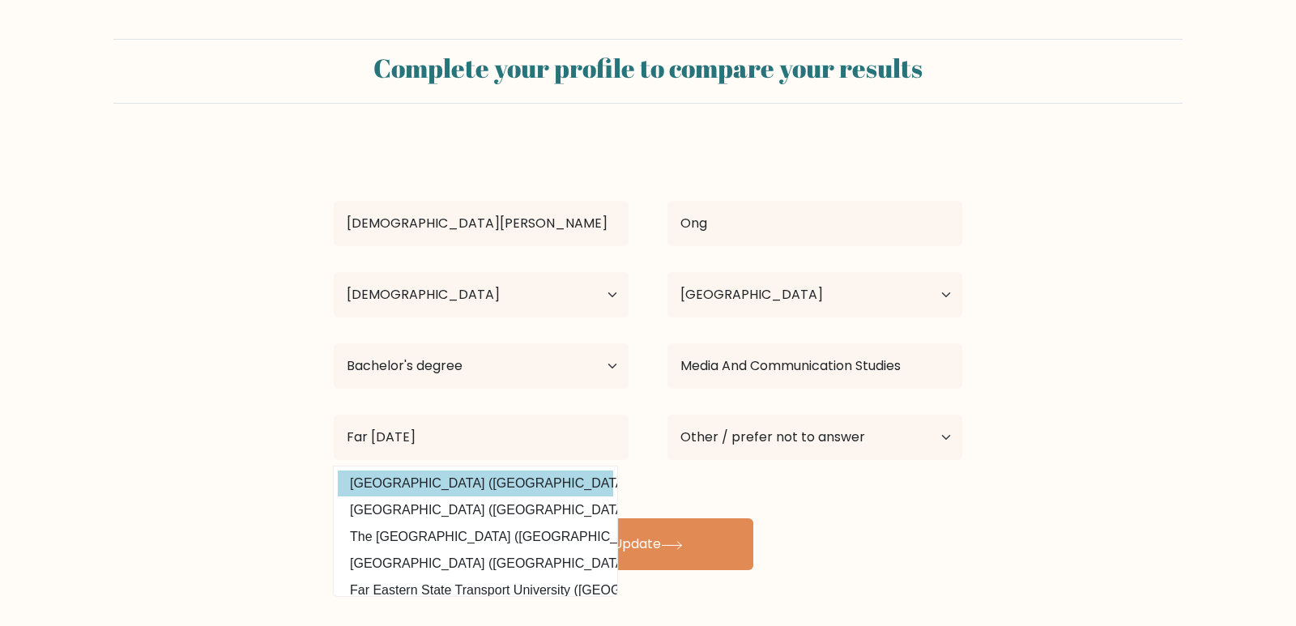
click at [542, 484] on option "Far Eastern University (Philippines)" at bounding box center [475, 484] width 275 height 26
type input "[GEOGRAPHIC_DATA]"
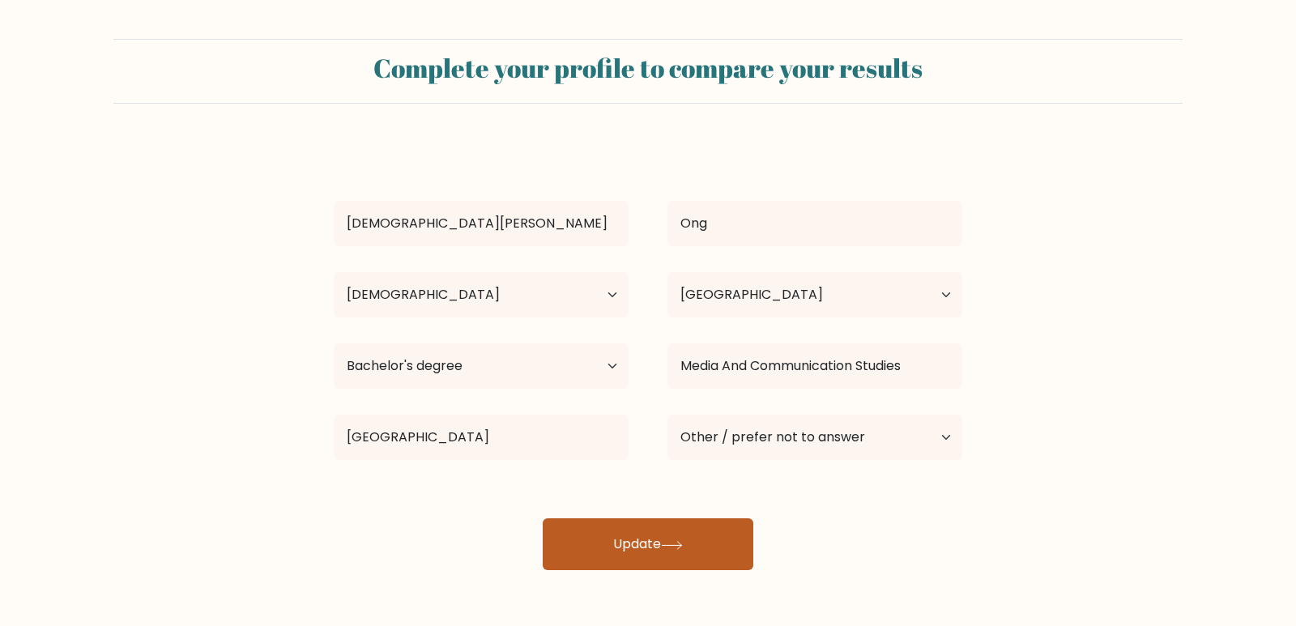
click at [693, 552] on button "Update" at bounding box center [648, 544] width 211 height 52
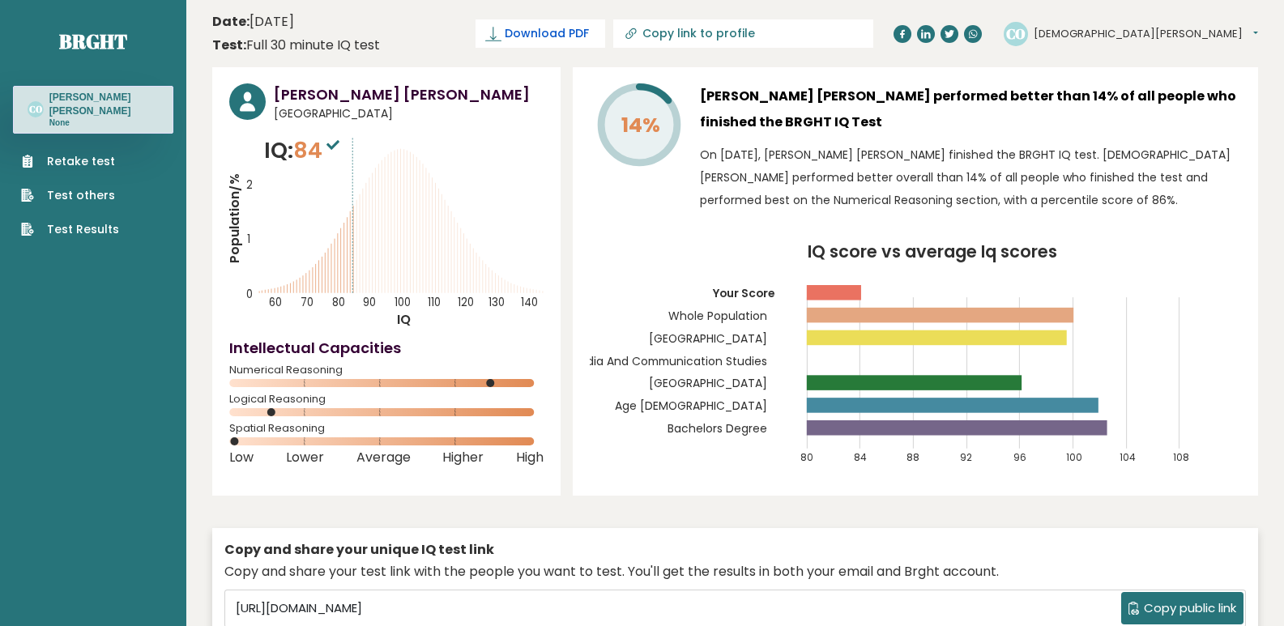
click at [589, 32] on span "Download PDF" at bounding box center [547, 33] width 84 height 17
click at [1272, 614] on div at bounding box center [1272, 614] width 0 height 0
